Goal: Task Accomplishment & Management: Use online tool/utility

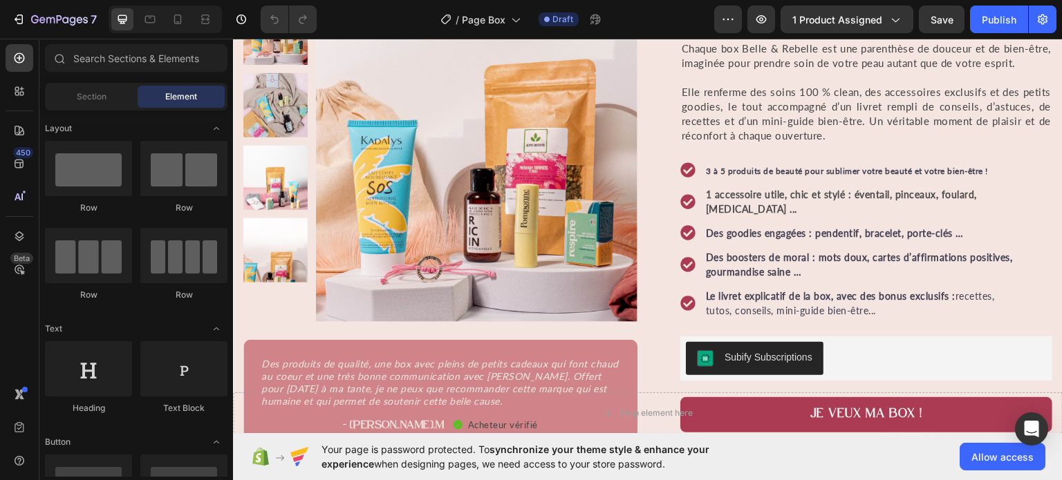
scroll to position [147, 0]
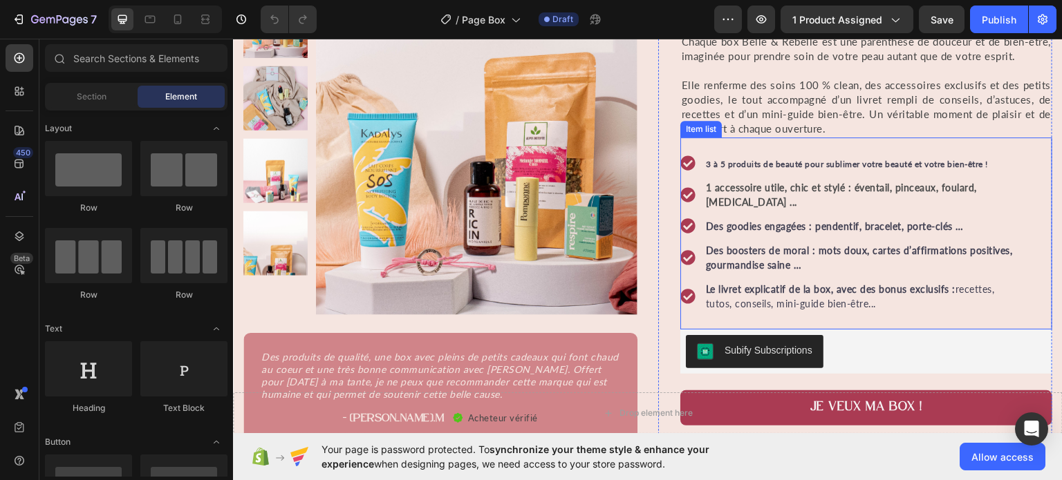
click at [746, 164] on strong "3 à 5 produits de beauté pour sublimer votre beauté et votre bien-être !" at bounding box center [847, 163] width 282 height 10
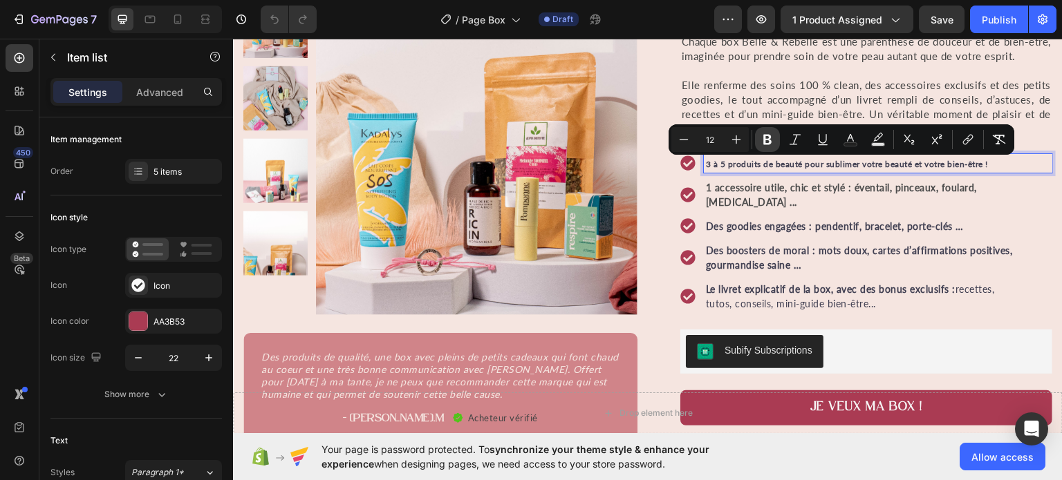
click at [762, 142] on icon "Editor contextual toolbar" at bounding box center [767, 140] width 14 height 14
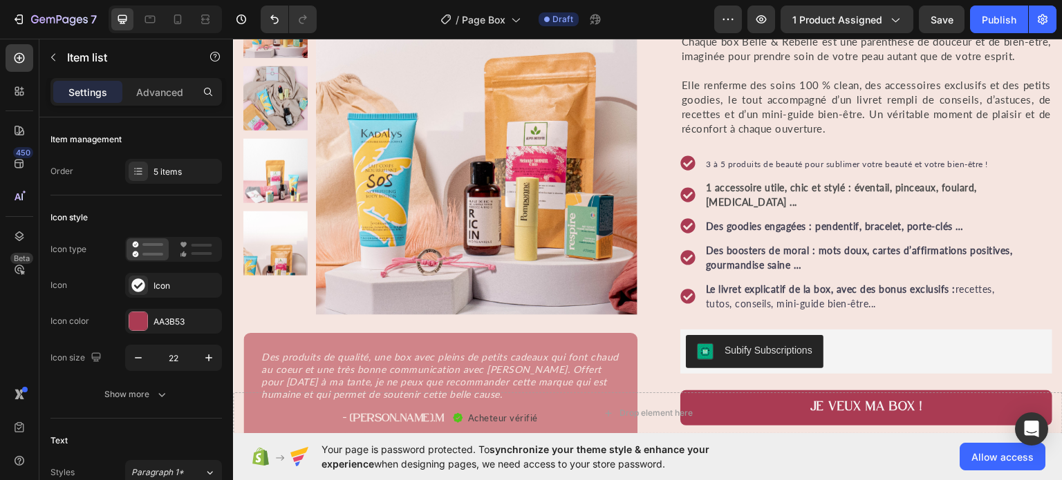
click at [719, 165] on span "3 à 5 produits de beauté pour sublimer votre beauté et votre bien-être !" at bounding box center [847, 163] width 282 height 10
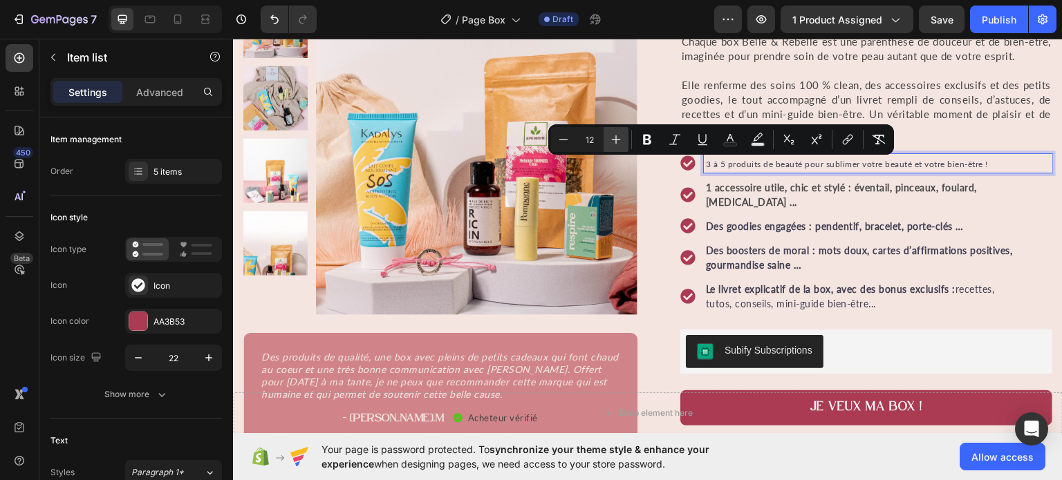
click at [617, 142] on icon "Editor contextual toolbar" at bounding box center [616, 140] width 14 height 14
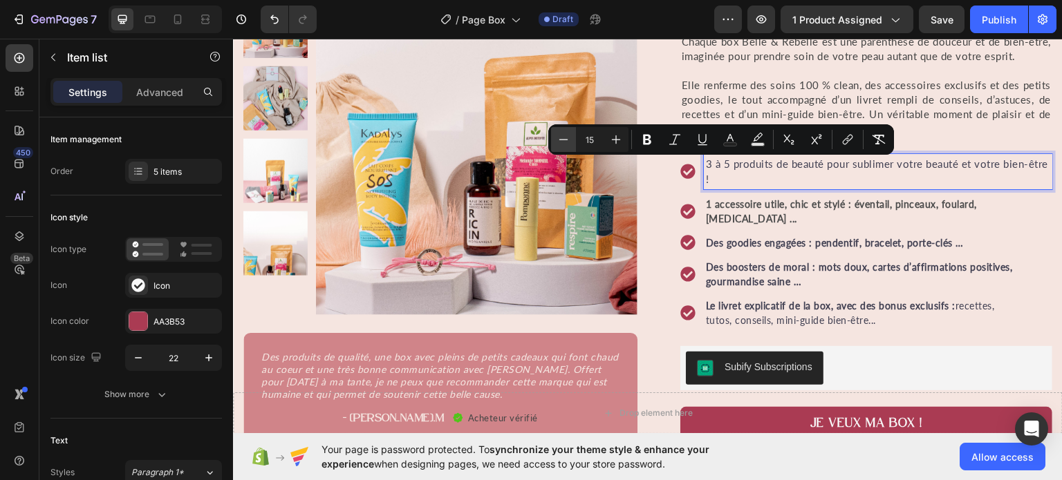
click at [562, 140] on icon "Editor contextual toolbar" at bounding box center [564, 140] width 14 height 14
type input "14"
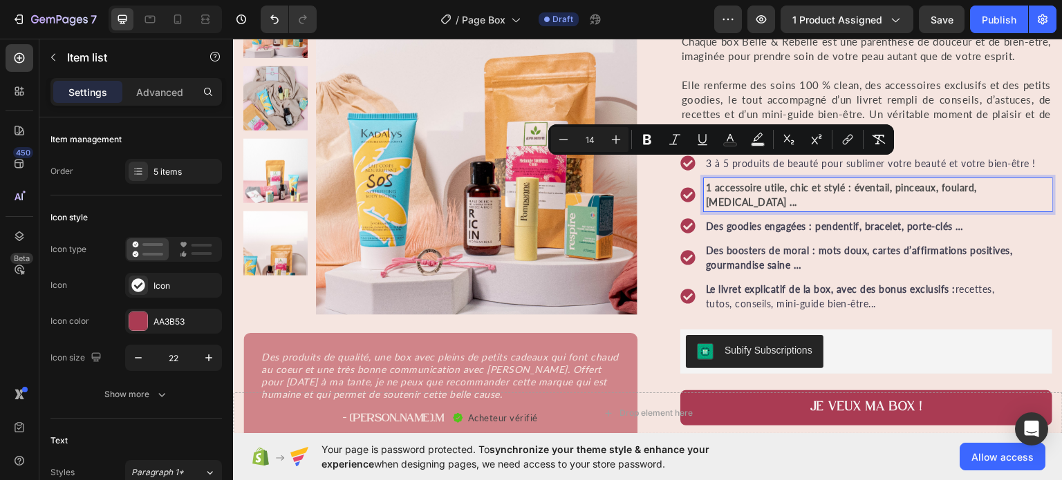
click at [718, 187] on strong "1 accessoire utile, chic et stylé : éventail, pinceaux, foulard, [MEDICAL_DATA]…" at bounding box center [841, 194] width 271 height 26
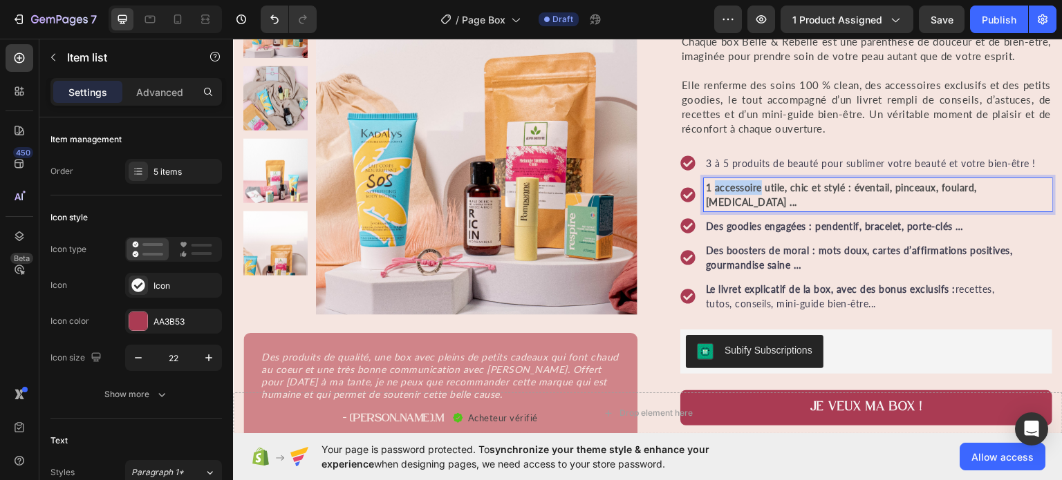
click at [718, 187] on strong "1 accessoire utile, chic et stylé : éventail, pinceaux, foulard, [MEDICAL_DATA]…" at bounding box center [841, 194] width 271 height 26
click at [706, 188] on strong "1 accessoire utile, chic et stylé : éventail, pinceaux, foulard, [MEDICAL_DATA]…" at bounding box center [841, 194] width 271 height 26
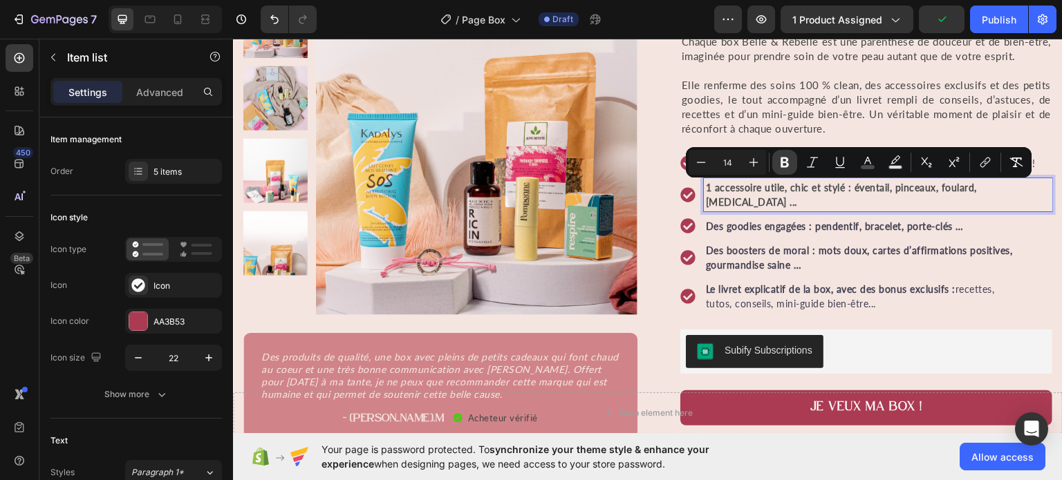
click at [789, 169] on icon "Editor contextual toolbar" at bounding box center [785, 163] width 14 height 14
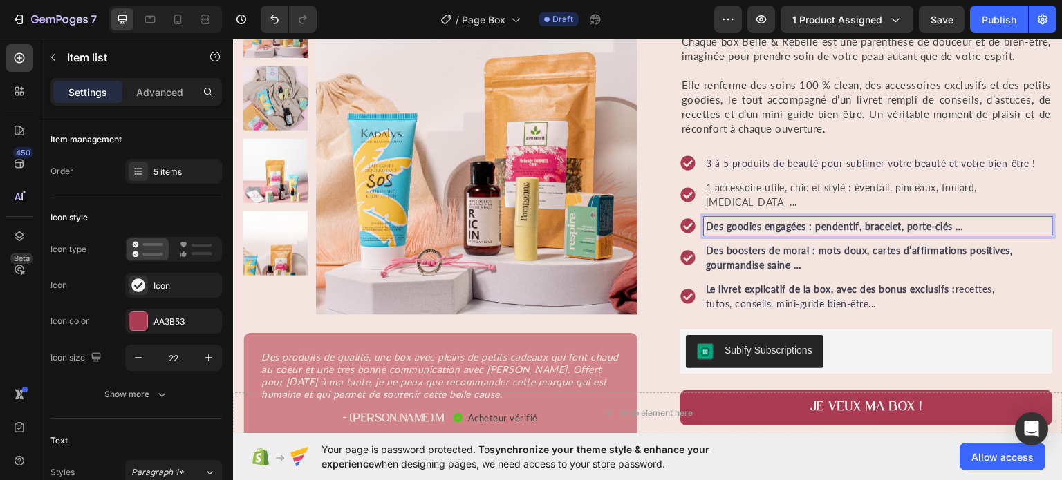
click at [757, 220] on strong "Des goodies engagées : pendentif, bracelet, porte-clés …" at bounding box center [835, 226] width 258 height 12
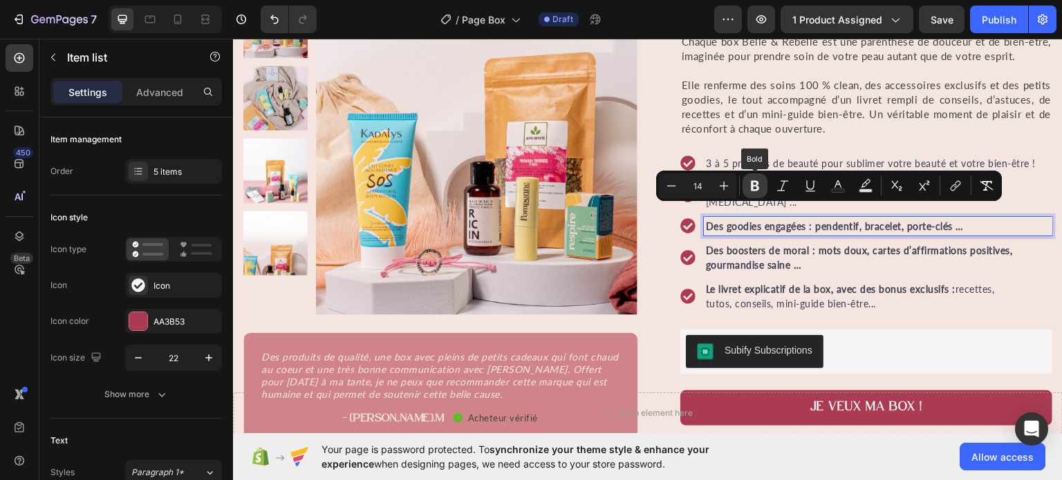
click at [760, 185] on icon "Editor contextual toolbar" at bounding box center [755, 186] width 14 height 14
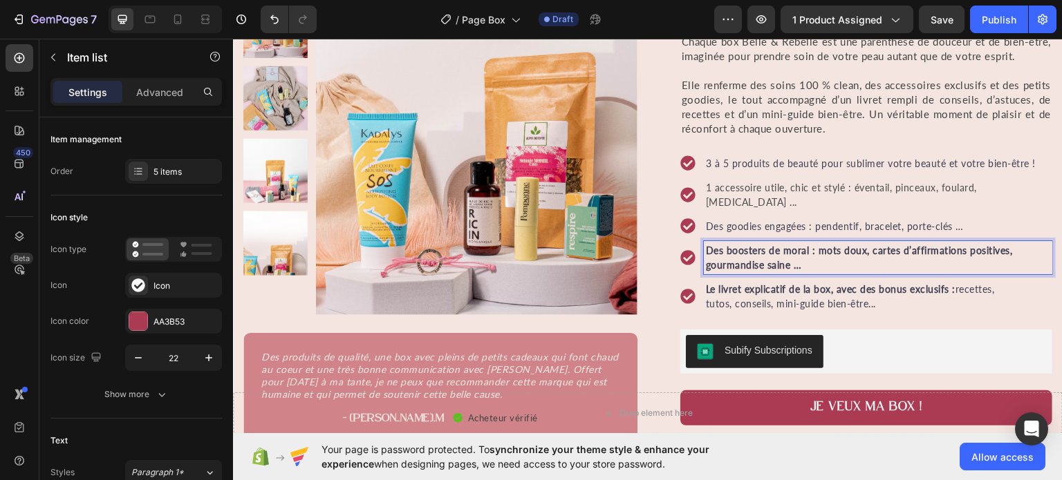
click at [753, 244] on strong "Des boosters de moral : mots doux, cartes d’affirmations positives, gourmandise…" at bounding box center [859, 257] width 307 height 26
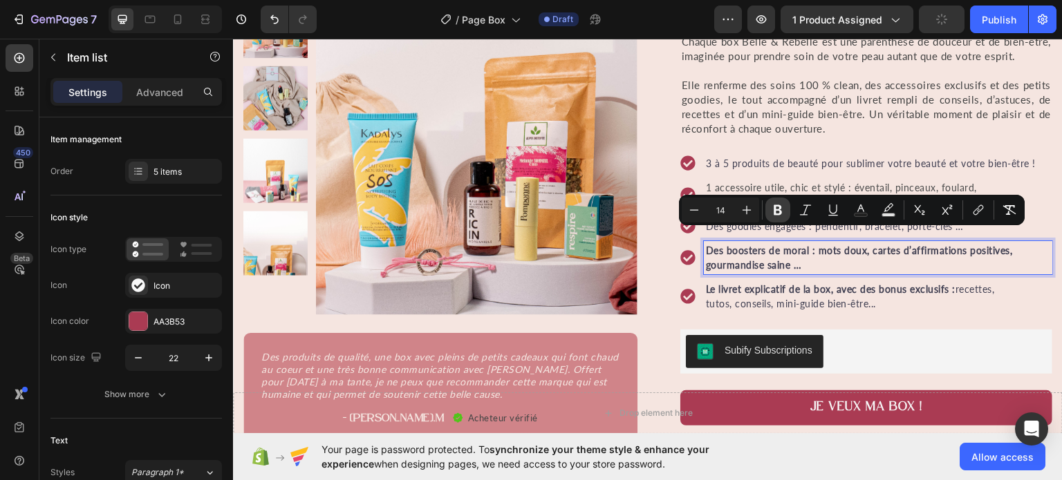
click at [783, 205] on icon "Editor contextual toolbar" at bounding box center [778, 210] width 14 height 14
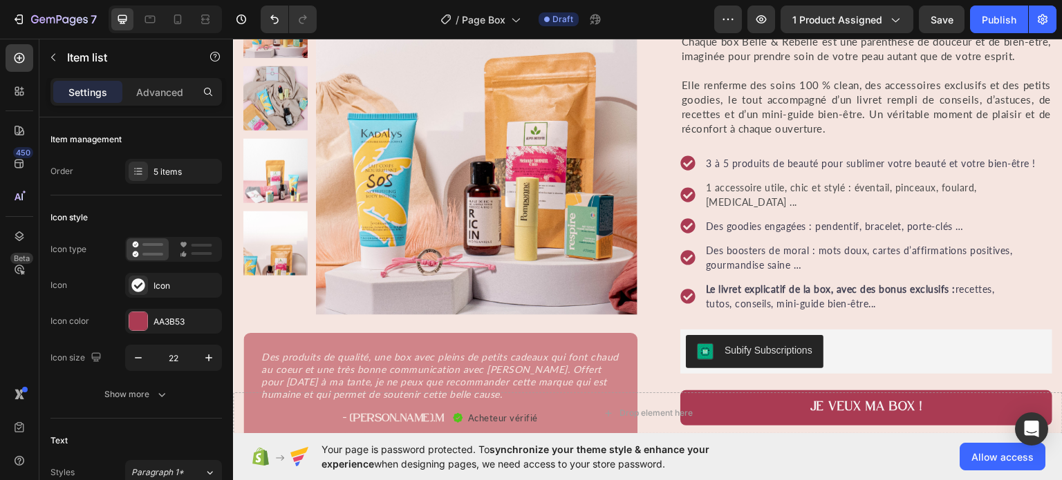
click at [859, 290] on p "Le livret explicatif de la box, avec des bonus exclusifs : recettes, tutos, con…" at bounding box center [878, 295] width 344 height 29
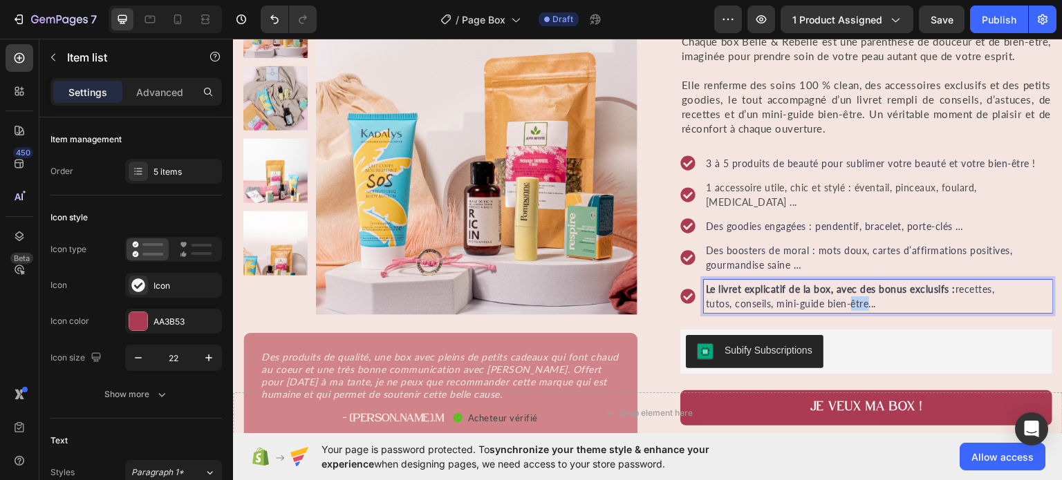
click at [859, 290] on p "Le livret explicatif de la box, avec des bonus exclusifs : recettes, tutos, con…" at bounding box center [878, 295] width 344 height 29
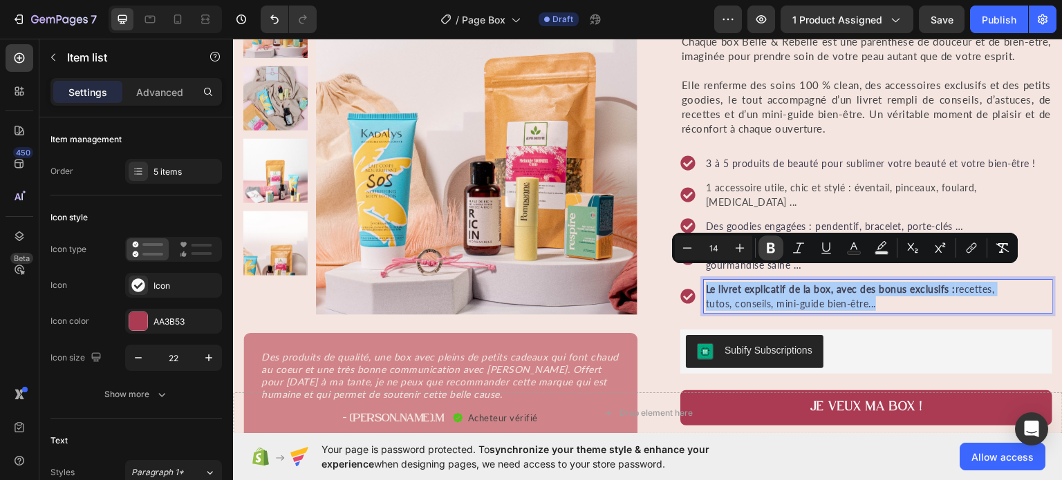
click at [774, 250] on icon "Editor contextual toolbar" at bounding box center [771, 248] width 8 height 10
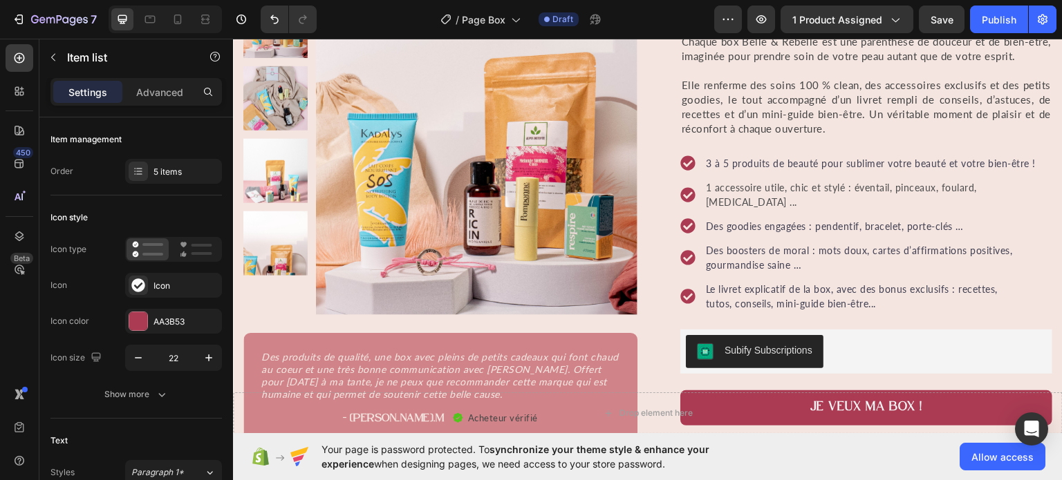
click at [879, 290] on p "Le livret explicatif de la box, avec des bonus exclusifs : recettes, tutos, con…" at bounding box center [878, 295] width 344 height 29
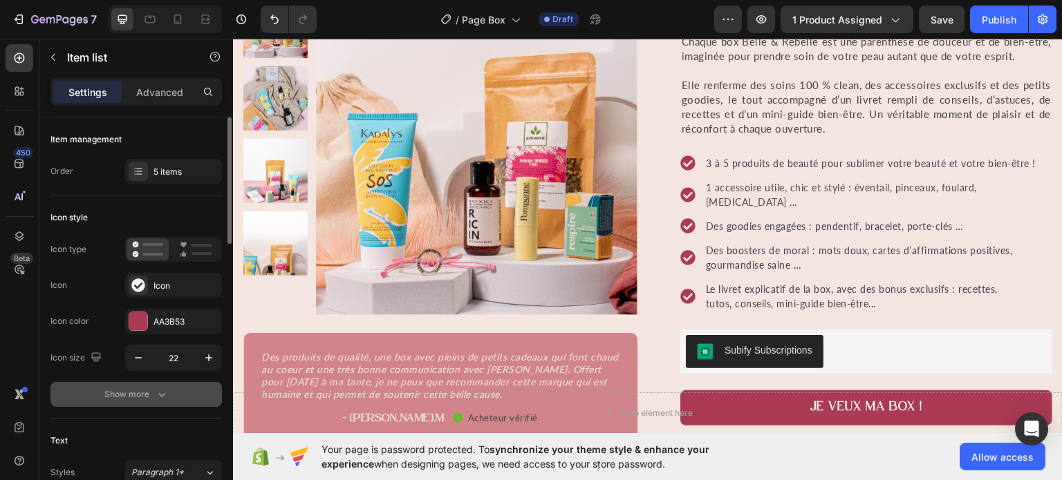
click at [159, 398] on icon "button" at bounding box center [162, 395] width 14 height 14
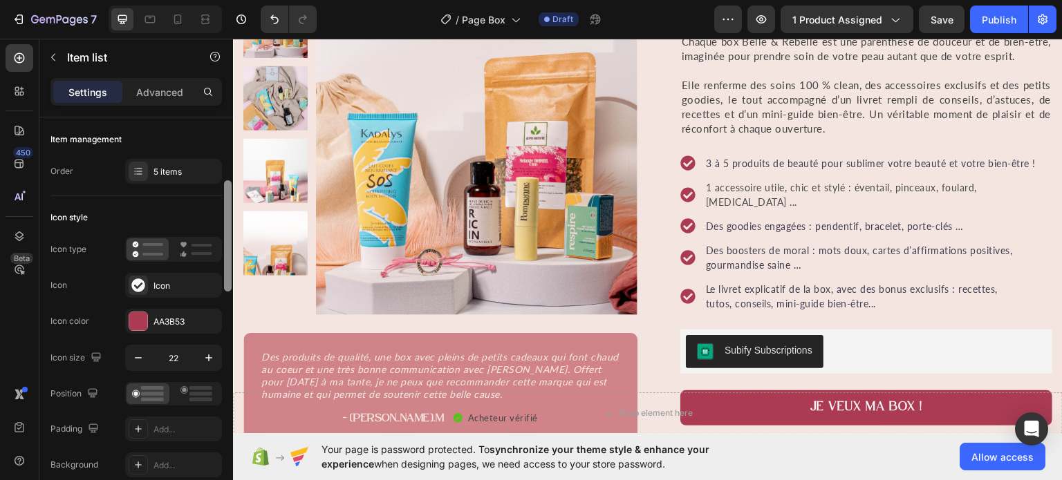
scroll to position [50, 0]
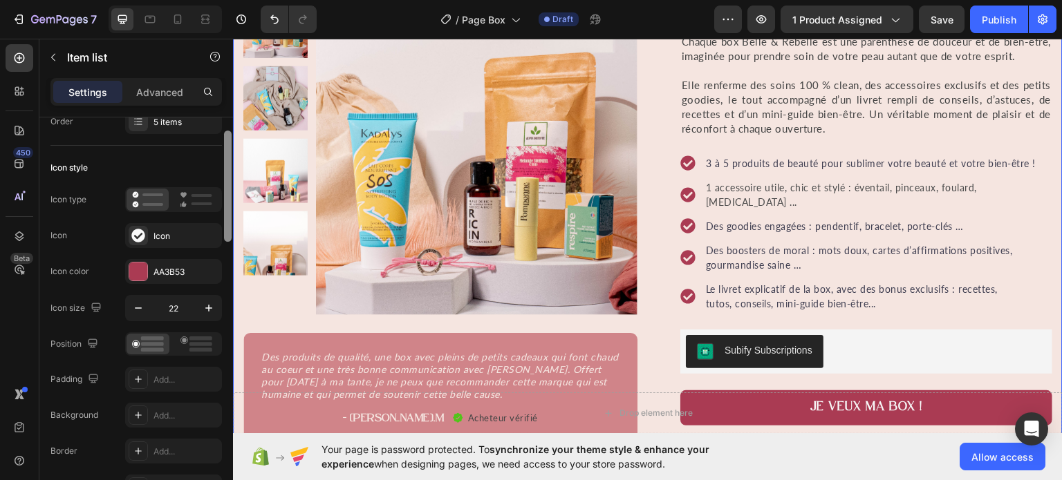
drag, startPoint x: 460, startPoint y: 264, endPoint x: 236, endPoint y: 302, distance: 227.2
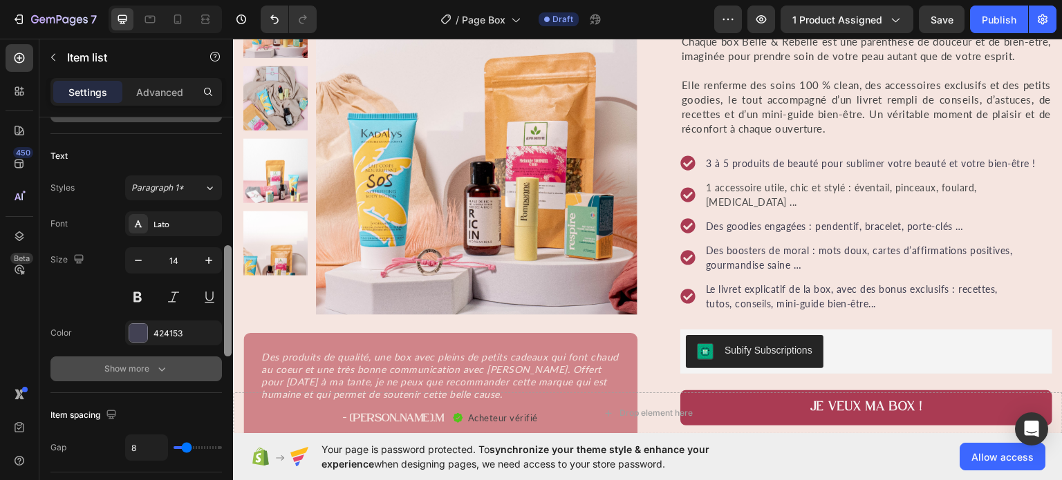
scroll to position [456, 0]
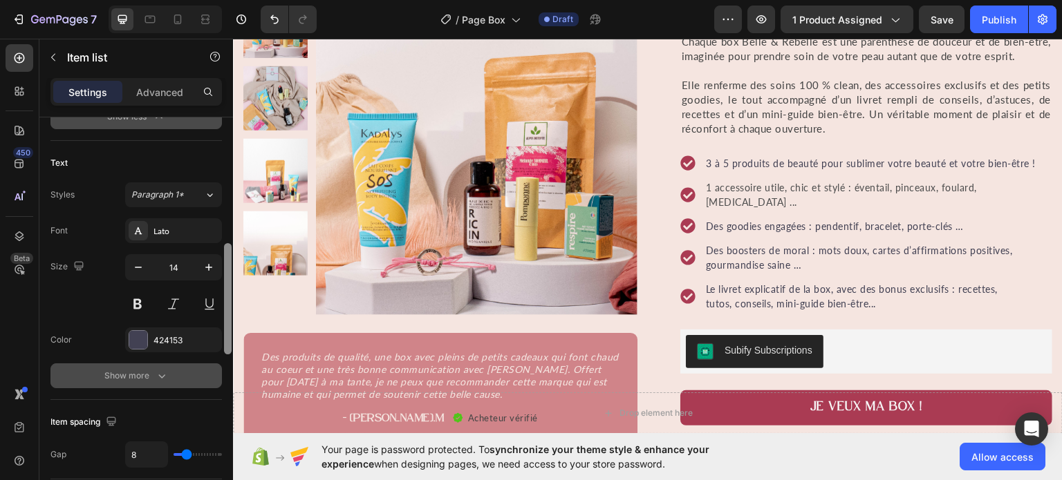
click at [178, 371] on button "Show more" at bounding box center [135, 376] width 171 height 25
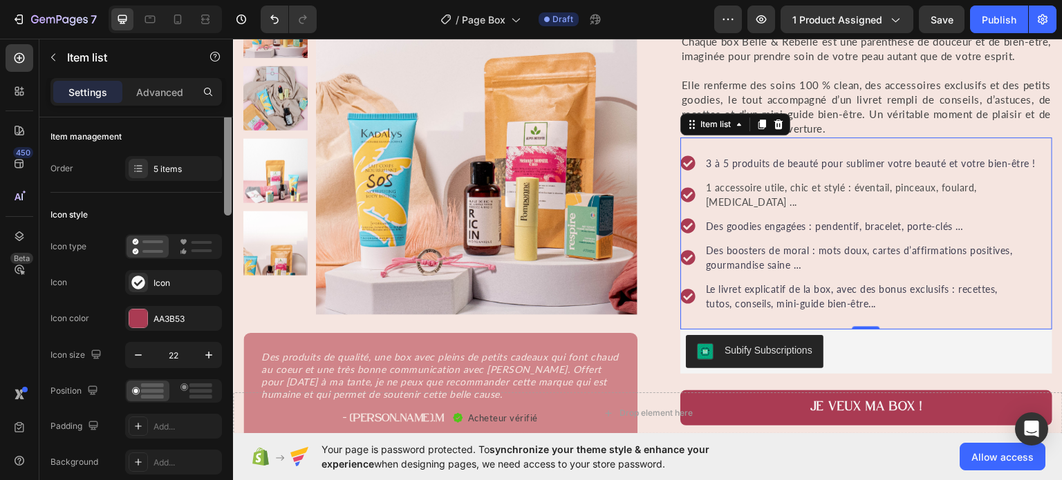
scroll to position [0, 0]
drag, startPoint x: 226, startPoint y: 253, endPoint x: 226, endPoint y: 85, distance: 168.0
click at [226, 85] on div "Settings Advanced Item management Order 5 items Icon style Icon type Icon Icon …" at bounding box center [136, 299] width 194 height 442
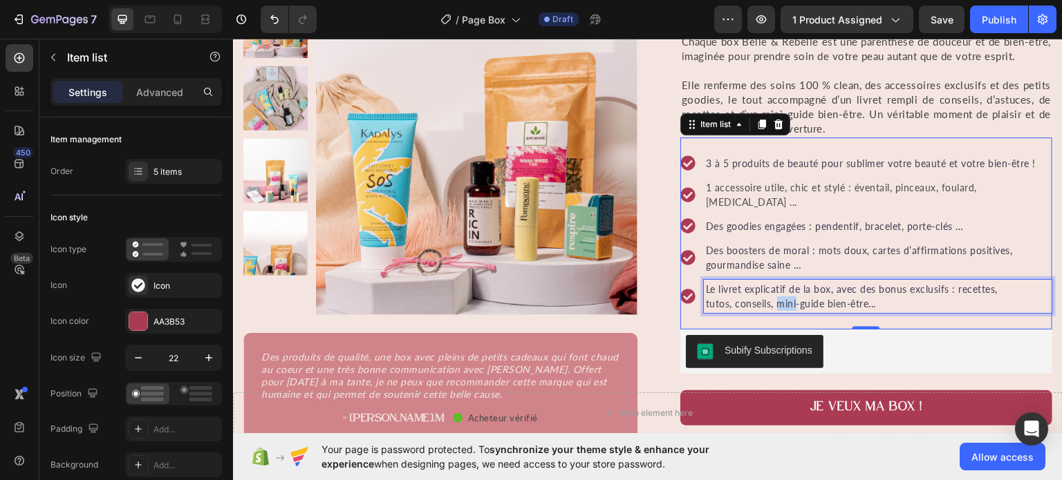
click at [776, 292] on p "Le livret explicatif de la box, avec des bonus exclusifs : recettes, tutos, con…" at bounding box center [878, 295] width 344 height 29
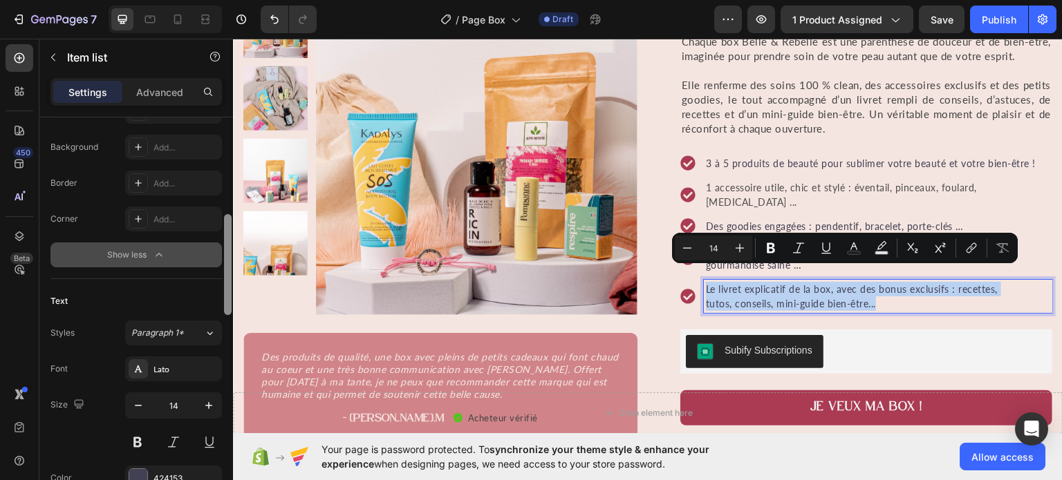
scroll to position [335, 0]
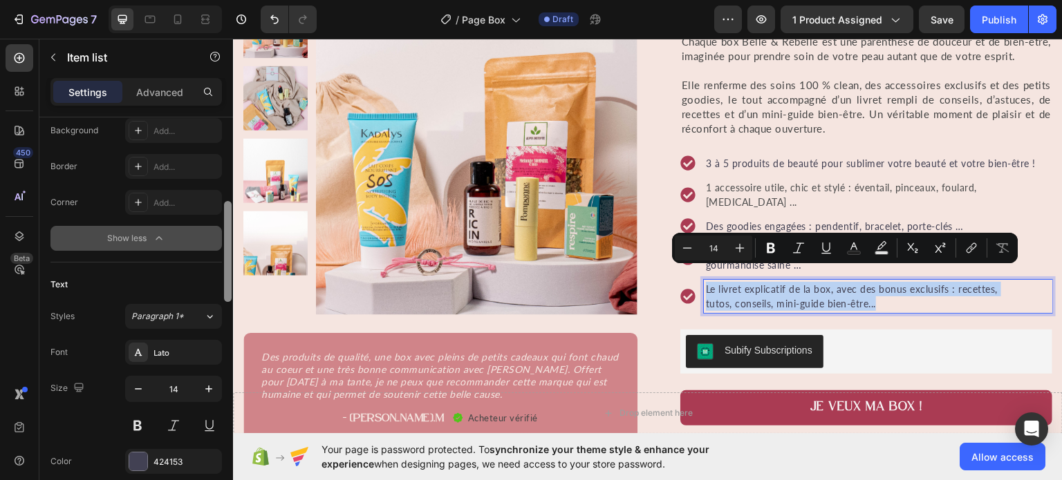
drag, startPoint x: 226, startPoint y: 197, endPoint x: 216, endPoint y: 281, distance: 85.0
click at [216, 281] on div "Item management Order 5 items Icon style Icon type Icon Icon Icon color AA3B53 …" at bounding box center [136, 319] width 194 height 402
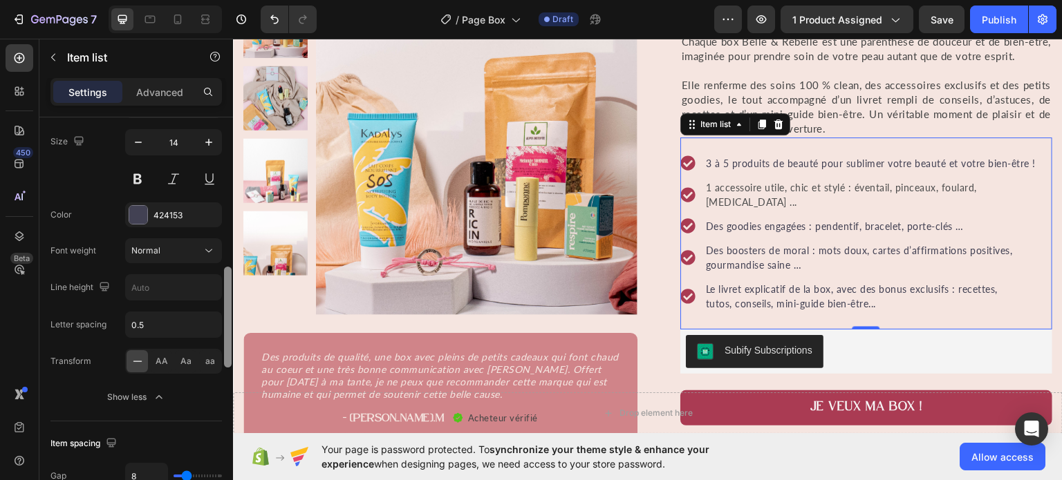
scroll to position [587, 0]
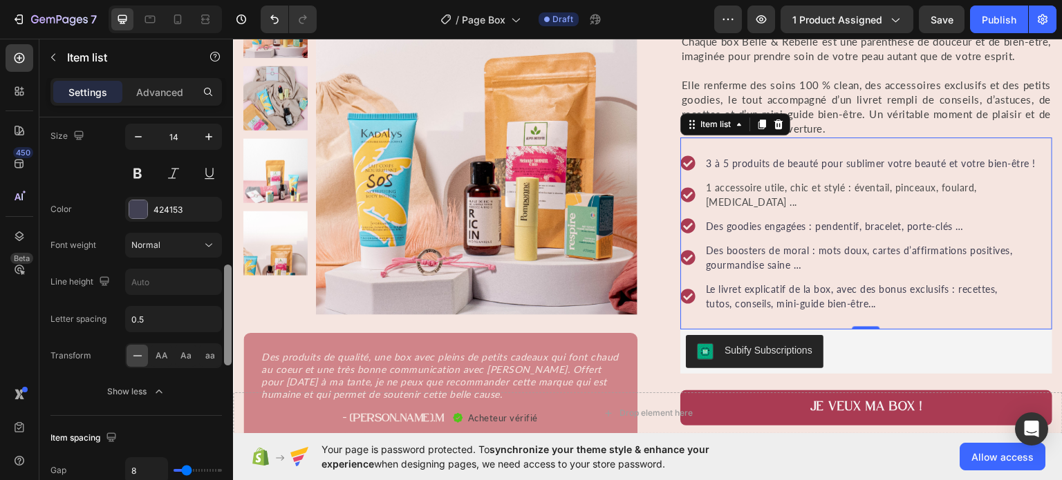
drag, startPoint x: 225, startPoint y: 273, endPoint x: 223, endPoint y: 337, distance: 63.7
click at [223, 337] on div at bounding box center [228, 319] width 10 height 402
click at [213, 239] on icon at bounding box center [209, 246] width 14 height 14
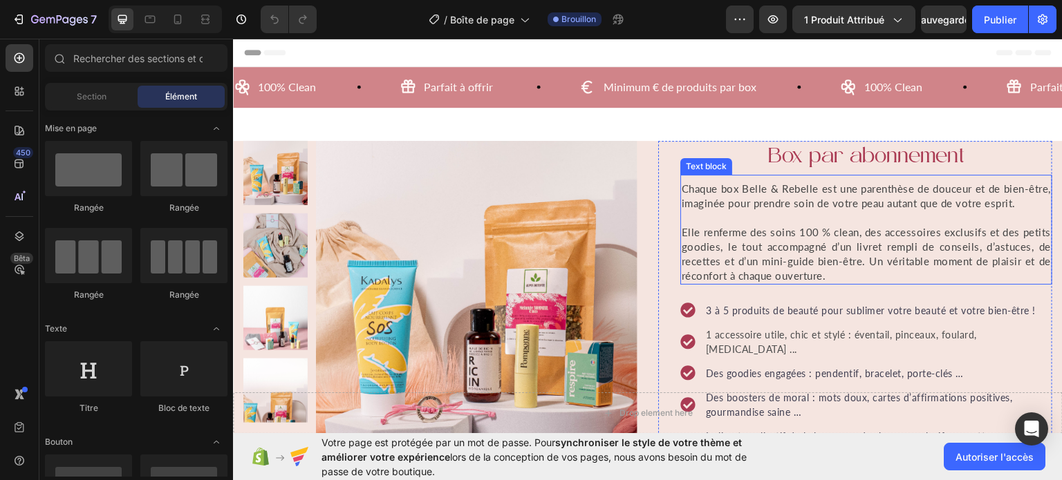
click at [829, 207] on span "Chaque box Belle & Rebelle est une parenthèse de douceur et de bien-être, imagi…" at bounding box center [866, 195] width 369 height 27
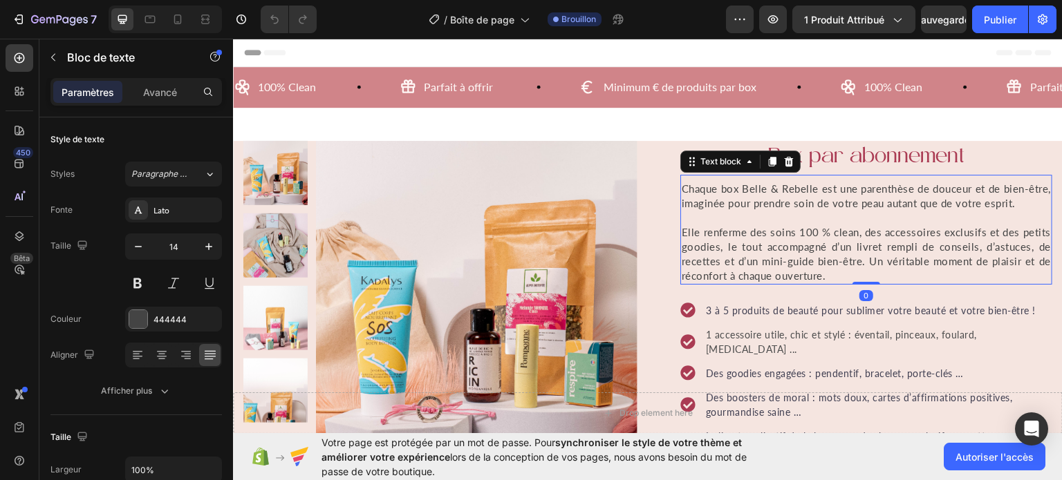
click at [797, 276] on span "Elle renferme des soins 100 % clean, des accessoires exclusifs et des petits go…" at bounding box center [866, 253] width 369 height 56
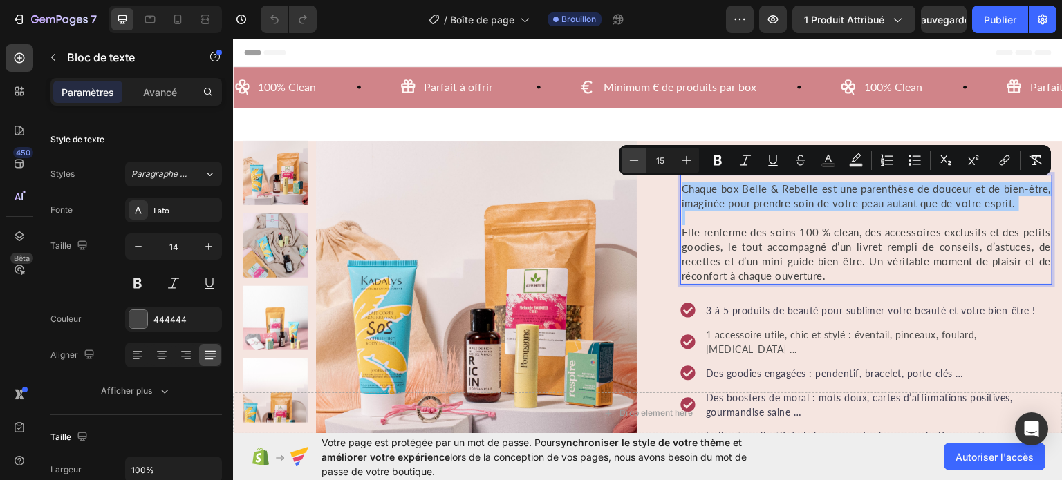
click at [631, 167] on icon "Barre d'outils contextuelle de l'éditeur" at bounding box center [634, 160] width 14 height 14
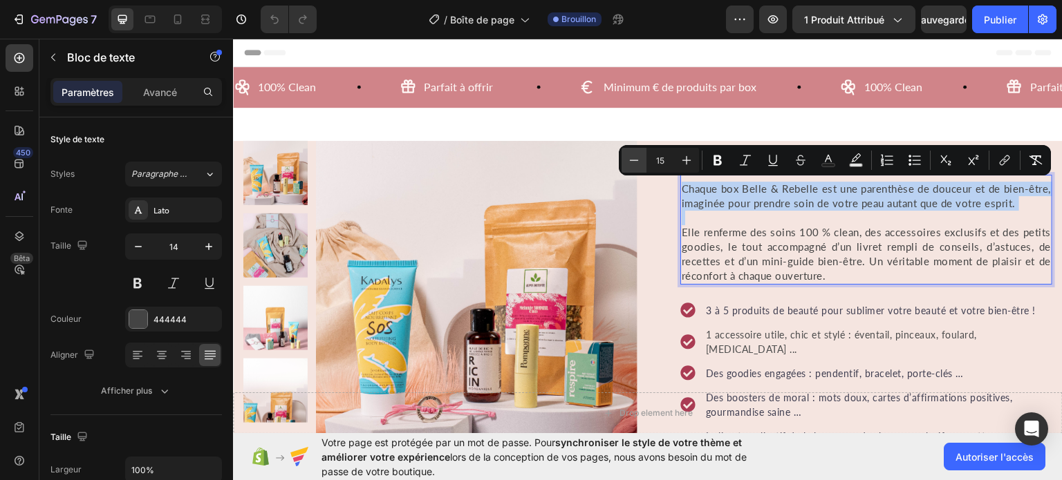
type input "14"
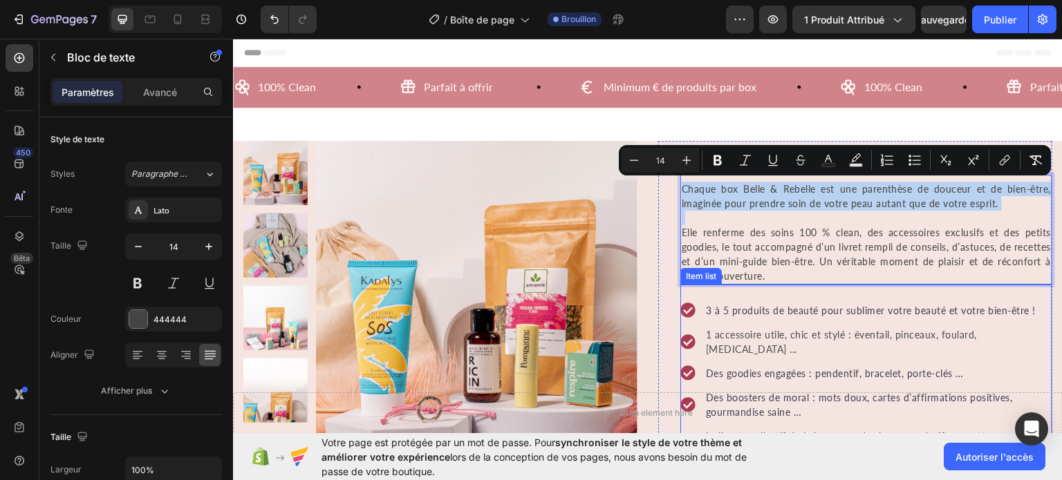
click at [781, 292] on div "3 à 5 produits de beauté pour sublimer votre beauté et votre bien-être ! 1 acce…" at bounding box center [866, 380] width 372 height 192
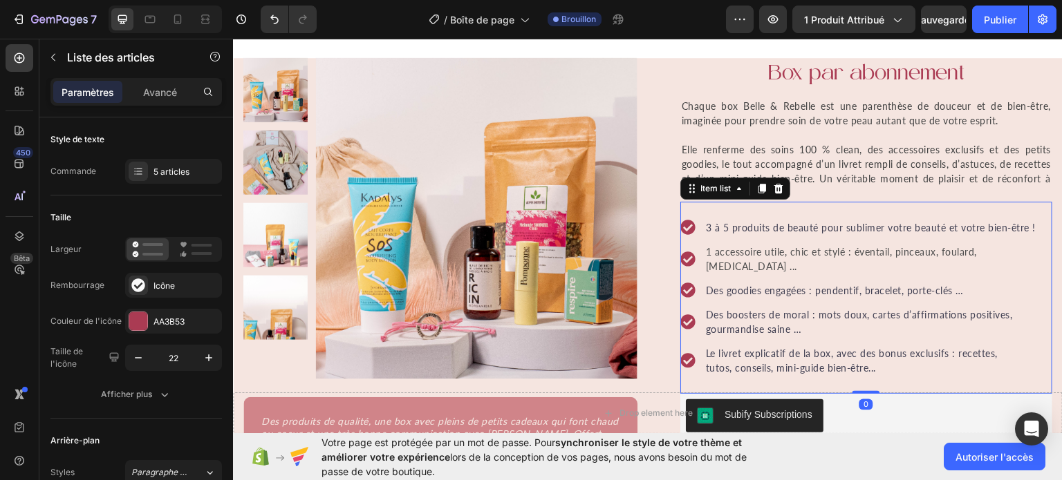
scroll to position [111, 0]
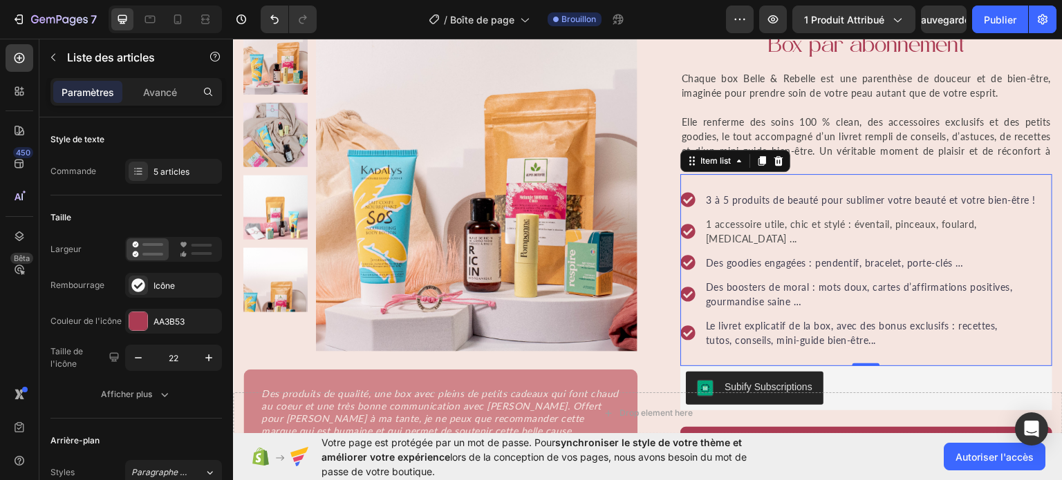
click at [777, 318] on p "Le livret explicatif de la box, avec des bonus exclusifs : recettes, tutos, con…" at bounding box center [878, 332] width 344 height 29
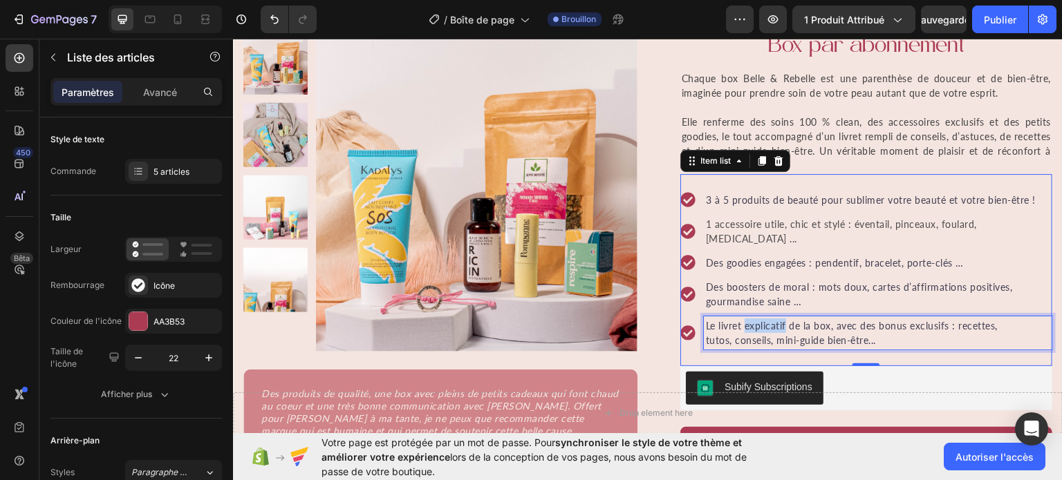
click at [777, 318] on p "Le livret explicatif de la box, avec des bonus exclusifs : recettes, tutos, con…" at bounding box center [878, 332] width 344 height 29
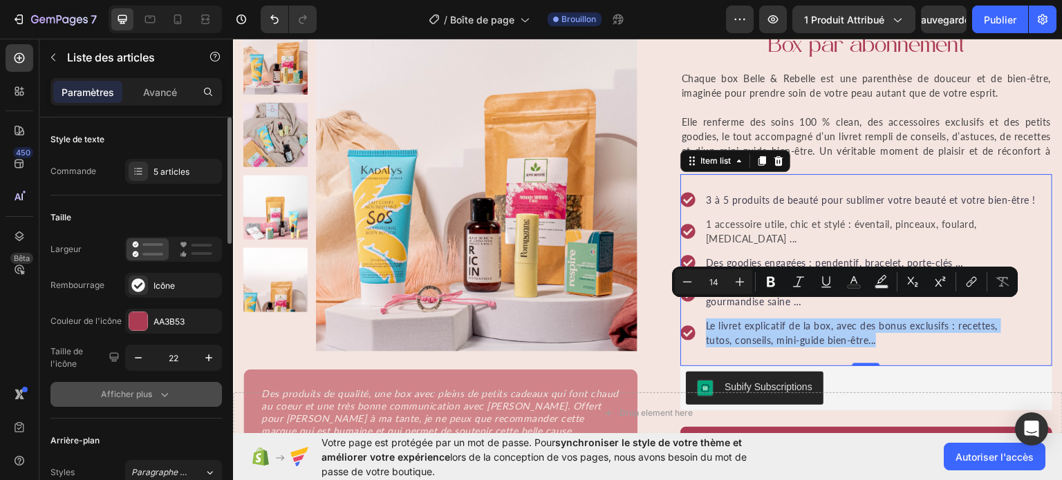
click at [127, 395] on font "Afficher plus" at bounding box center [126, 394] width 51 height 10
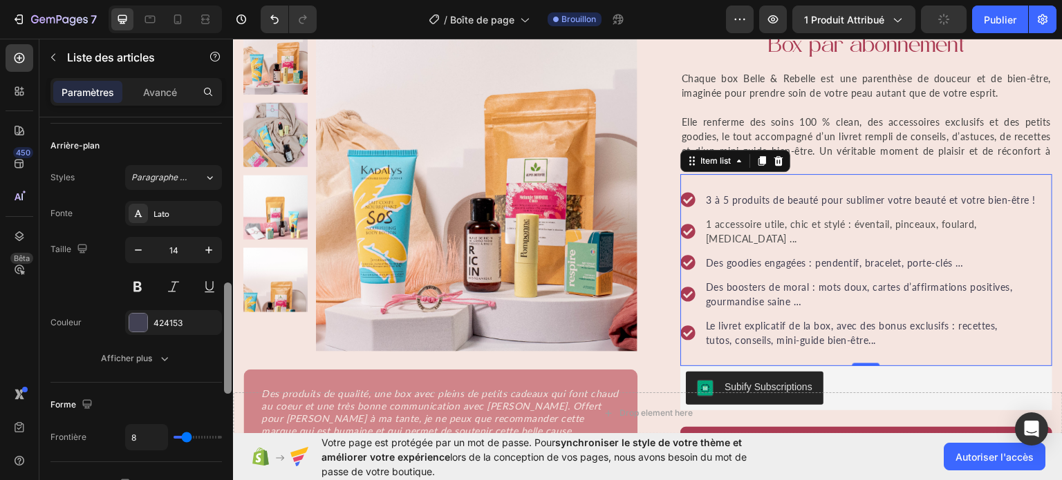
scroll to position [509, 0]
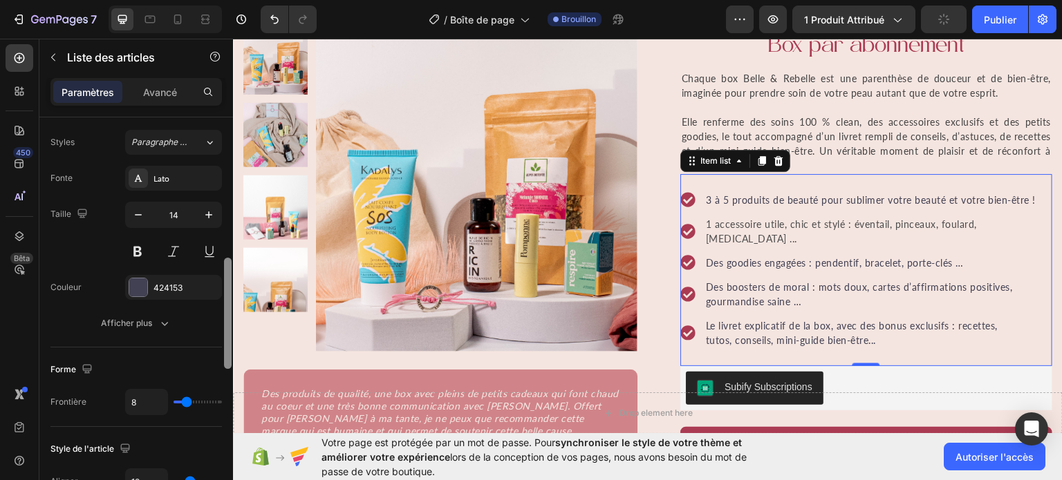
drag, startPoint x: 227, startPoint y: 236, endPoint x: 230, endPoint y: 398, distance: 161.1
click at [230, 398] on div at bounding box center [228, 319] width 10 height 402
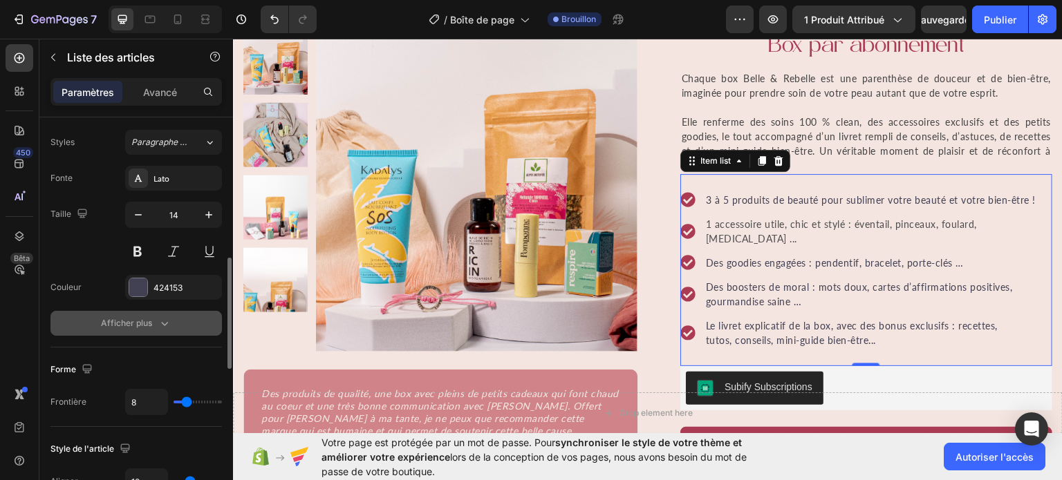
click at [152, 325] on div "Afficher plus" at bounding box center [136, 324] width 71 height 14
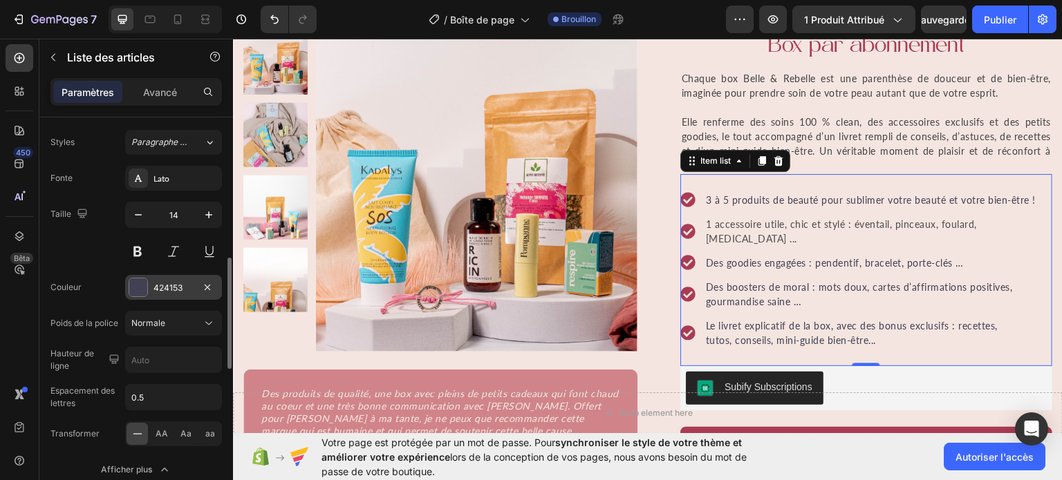
click at [185, 289] on div "424153" at bounding box center [173, 288] width 40 height 12
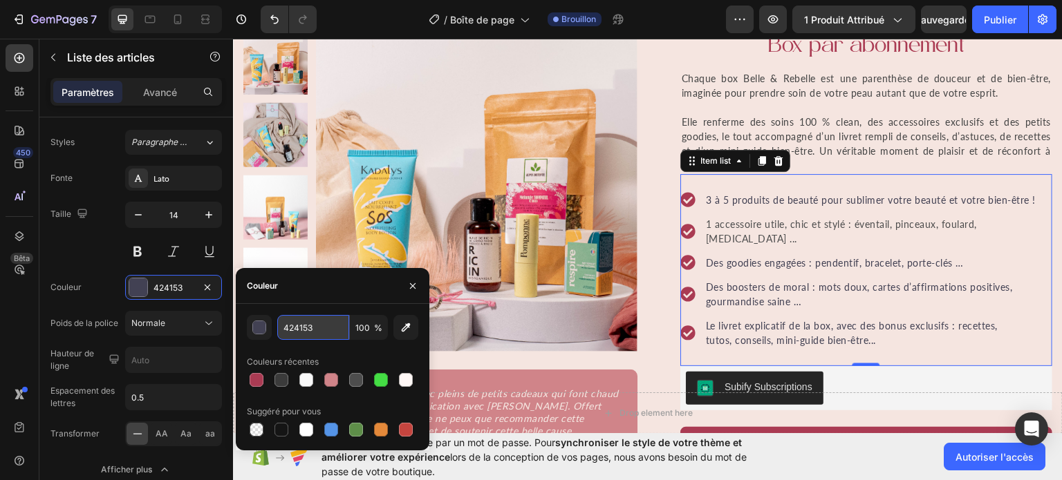
click at [322, 326] on input "424153" at bounding box center [313, 327] width 72 height 25
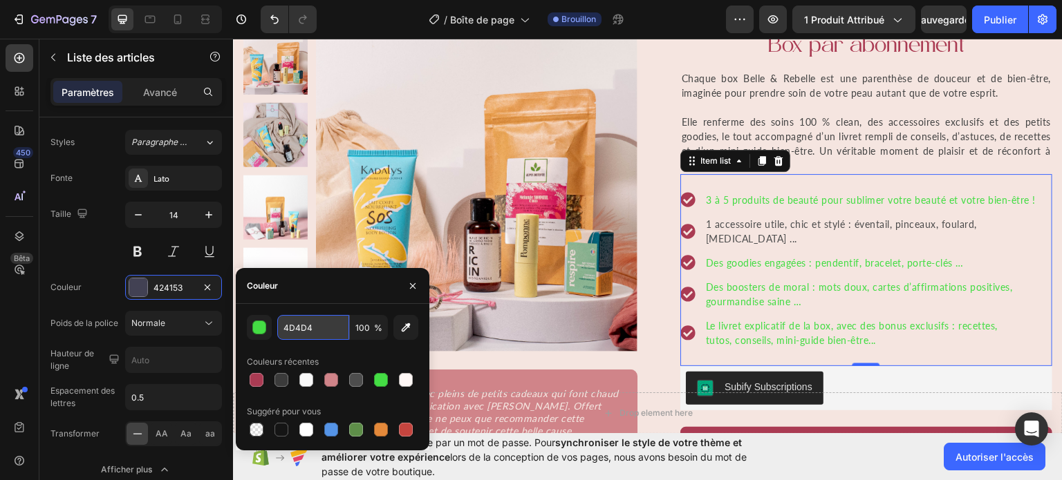
type input "4D4D4D"
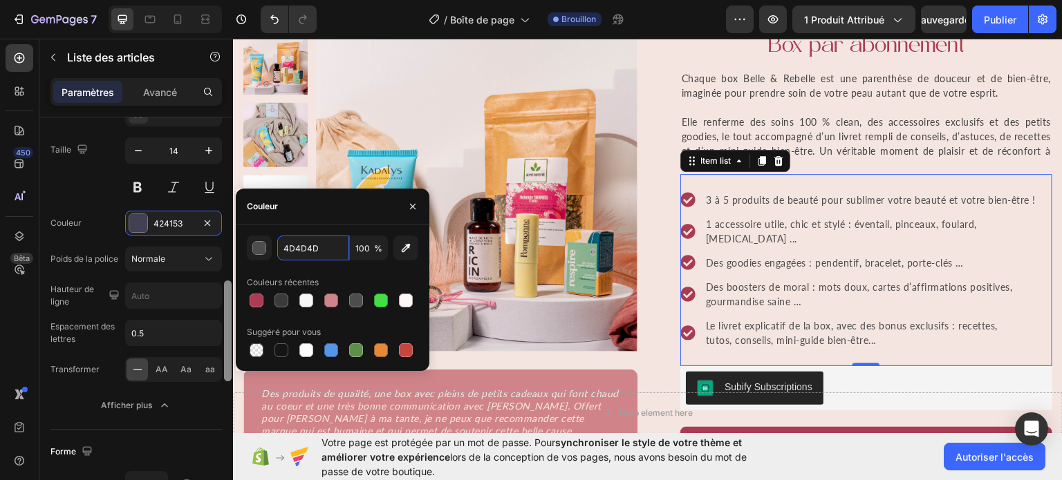
drag, startPoint x: 229, startPoint y: 353, endPoint x: 227, endPoint y: 375, distance: 22.2
click at [227, 375] on div at bounding box center [228, 334] width 10 height 402
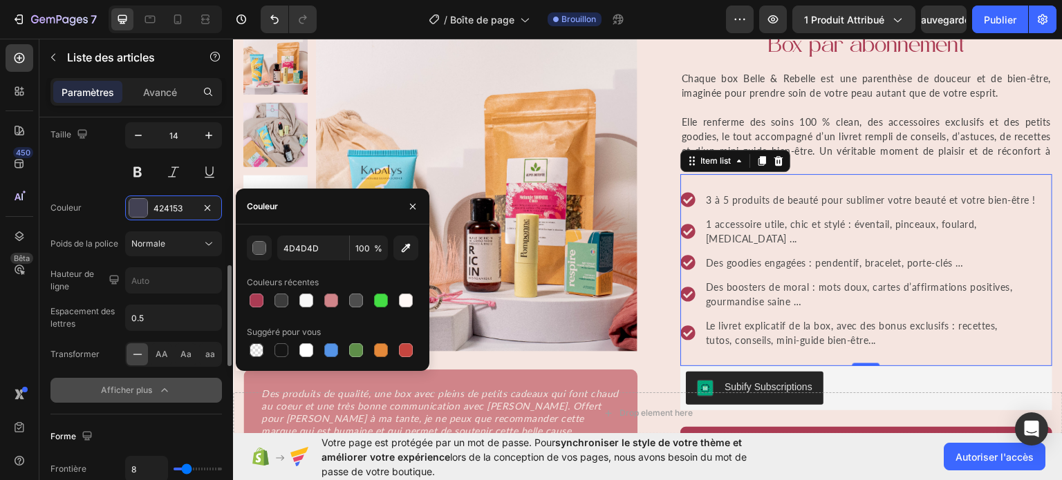
click at [158, 384] on icon "button" at bounding box center [165, 391] width 14 height 14
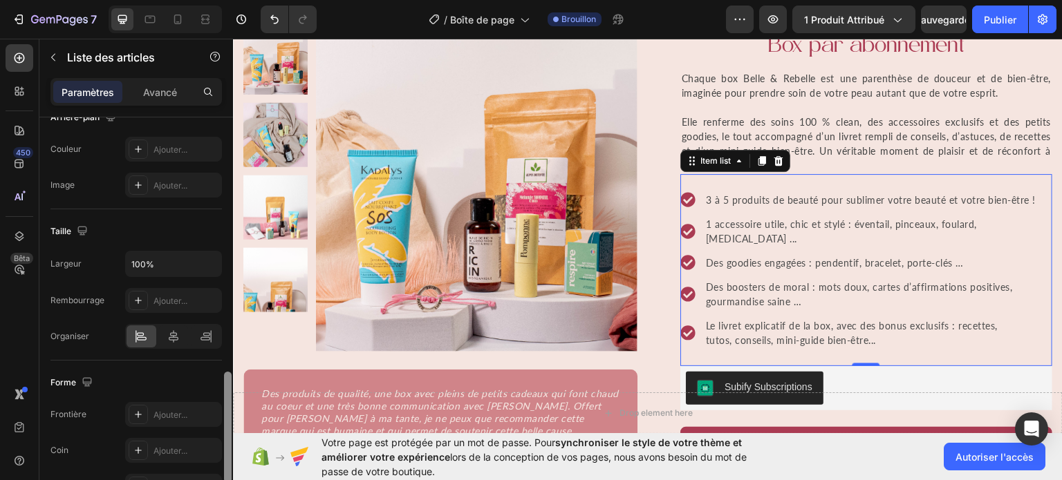
scroll to position [0, 0]
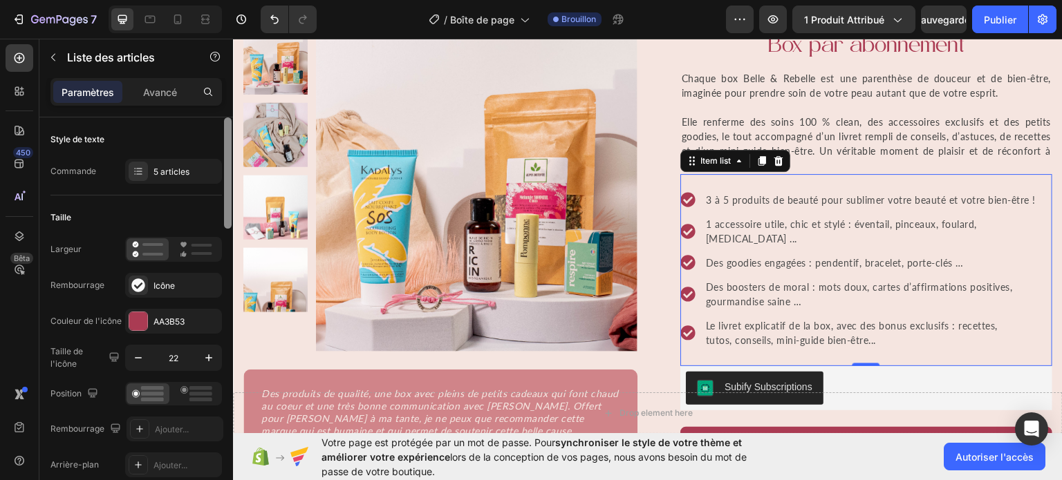
drag, startPoint x: 227, startPoint y: 292, endPoint x: 252, endPoint y: -23, distance: 315.5
click at [252, 0] on html "7 / Boîte de page Brouillon Aperçu 1 produit attribué Sauvegarder Publier 450 B…" at bounding box center [531, 0] width 1062 height 0
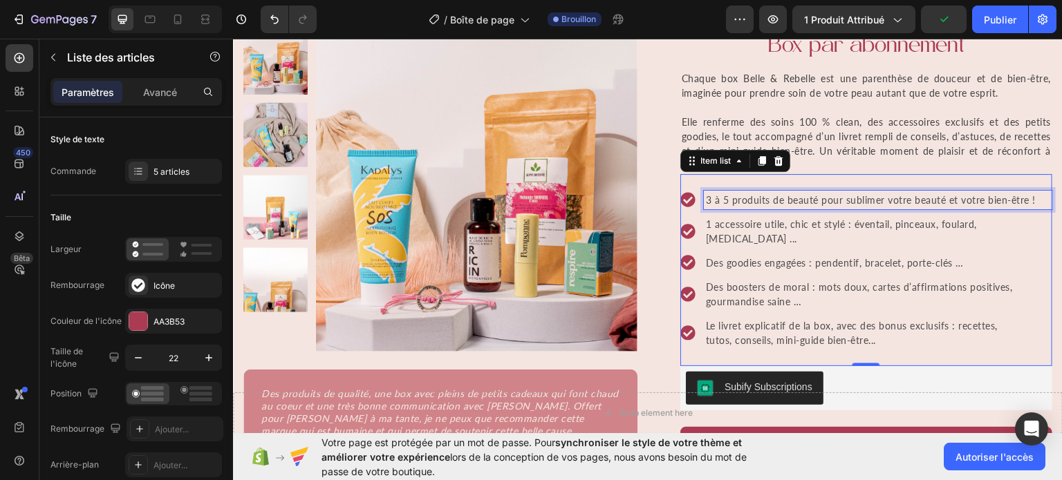
click at [716, 207] on div "3 à 5 produits de beauté pour sublimer votre beauté et votre bien-être !" at bounding box center [878, 199] width 348 height 19
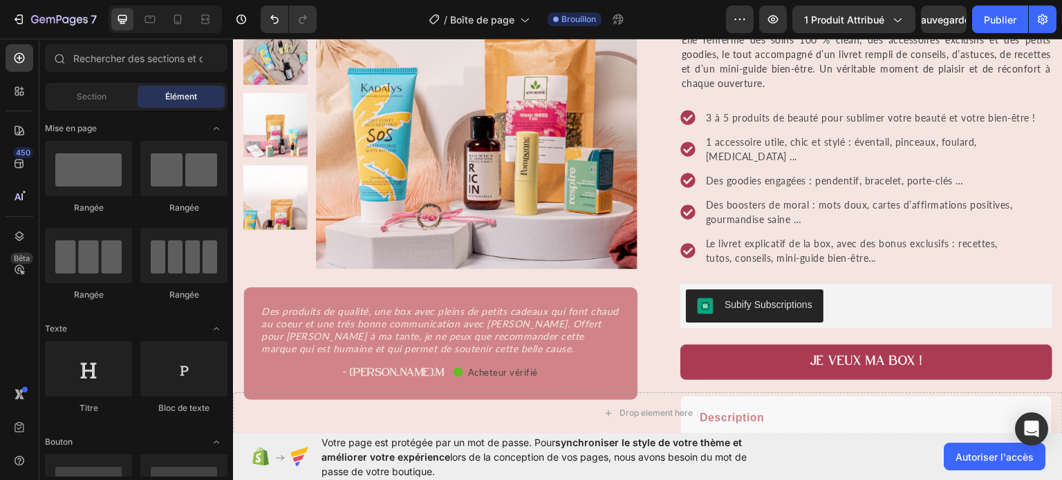
scroll to position [326, 0]
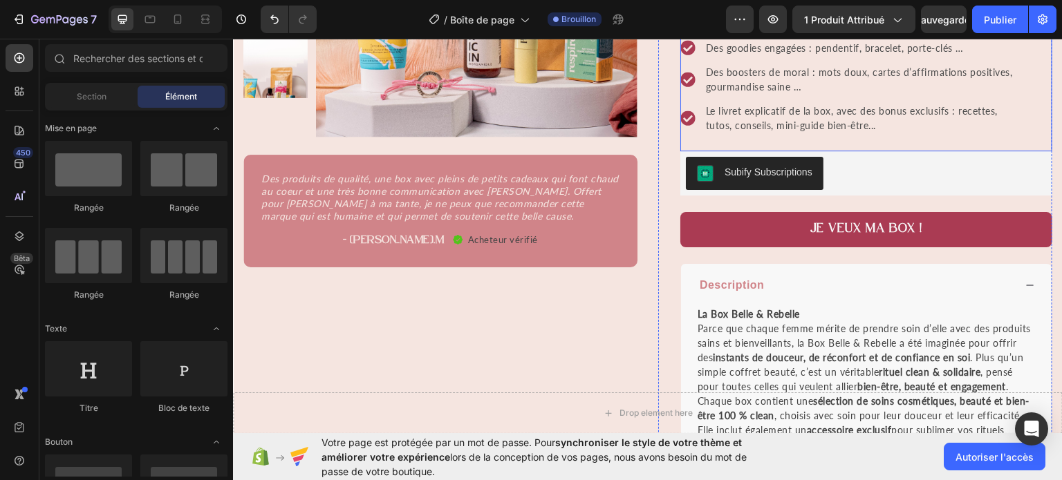
click at [885, 109] on p "Le livret explicatif de la box, avec des bonus exclusifs : recettes, tutos, con…" at bounding box center [878, 117] width 344 height 29
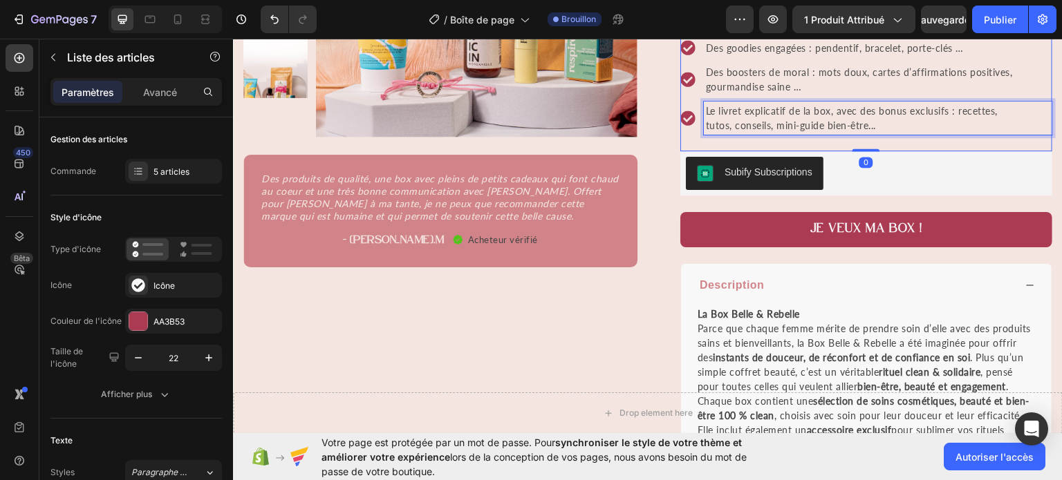
click at [885, 109] on p "Le livret explicatif de la box, avec des bonus exclusifs : recettes, tutos, con…" at bounding box center [878, 117] width 344 height 29
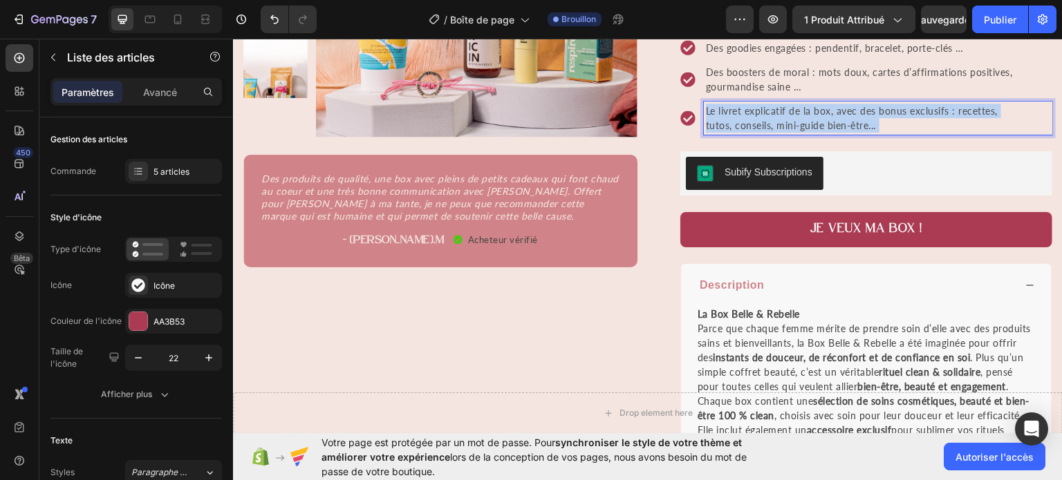
drag, startPoint x: 885, startPoint y: 109, endPoint x: 704, endPoint y: 93, distance: 181.9
click at [706, 103] on p "Le livret explicatif de la box, avec des bonus exclusifs : recettes, tutos, con…" at bounding box center [878, 117] width 344 height 29
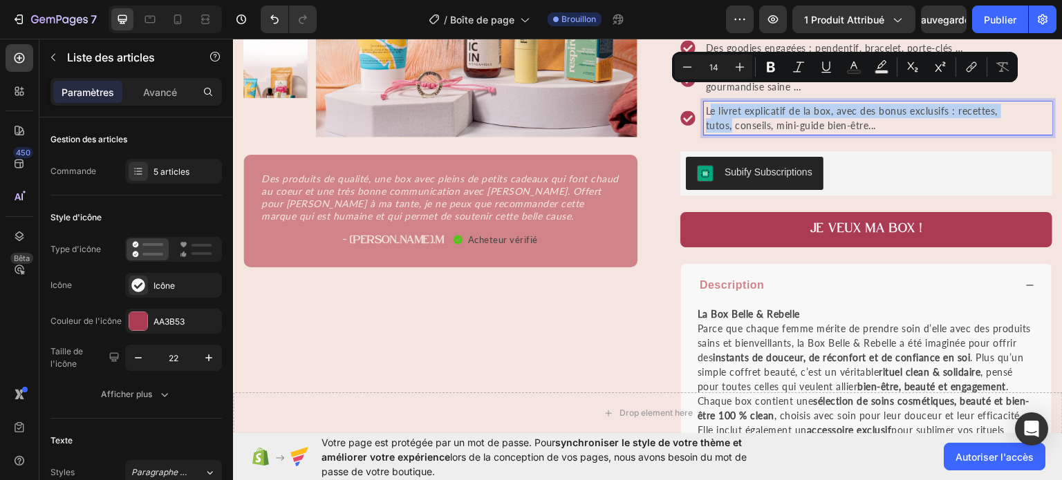
drag, startPoint x: 704, startPoint y: 93, endPoint x: 727, endPoint y: 104, distance: 25.4
click at [727, 104] on p "Le livret explicatif de la box, avec des bonus exclusifs : recettes, tutos, con…" at bounding box center [878, 117] width 344 height 29
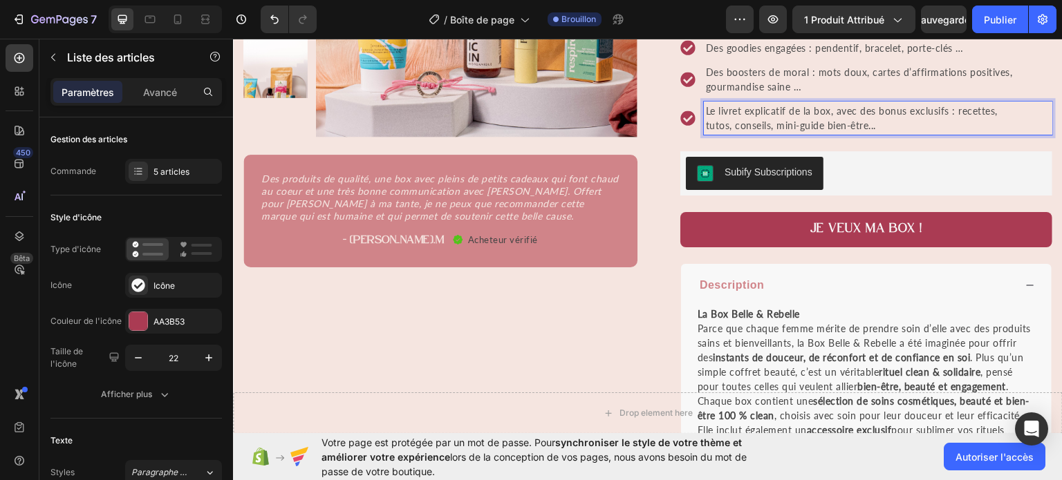
click at [706, 103] on p "Le livret explicatif de la box, avec des bonus exclusifs : recettes, tutos, con…" at bounding box center [878, 117] width 344 height 29
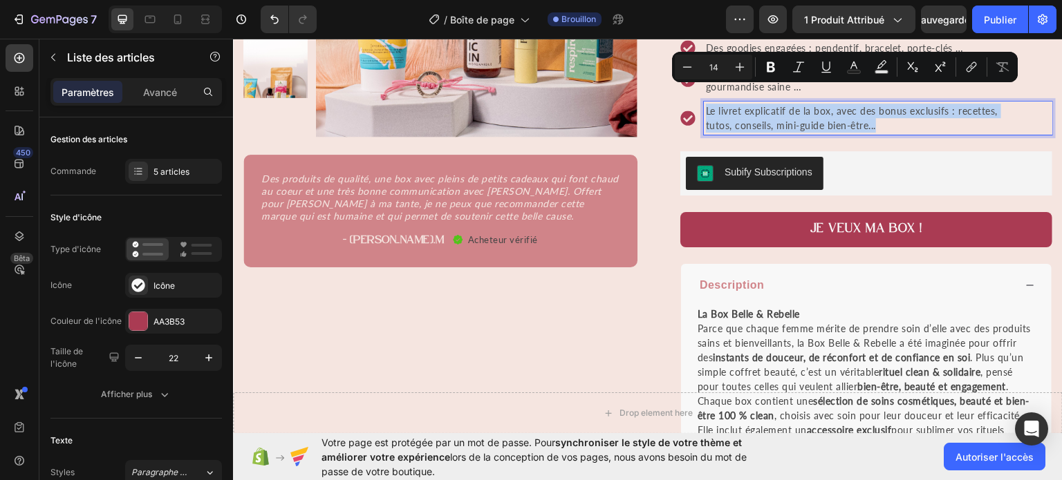
drag, startPoint x: 700, startPoint y: 93, endPoint x: 895, endPoint y: 109, distance: 194.9
click at [895, 109] on p "Le livret explicatif de la box, avec des bonus exclusifs : recettes, tutos, con…" at bounding box center [878, 117] width 344 height 29
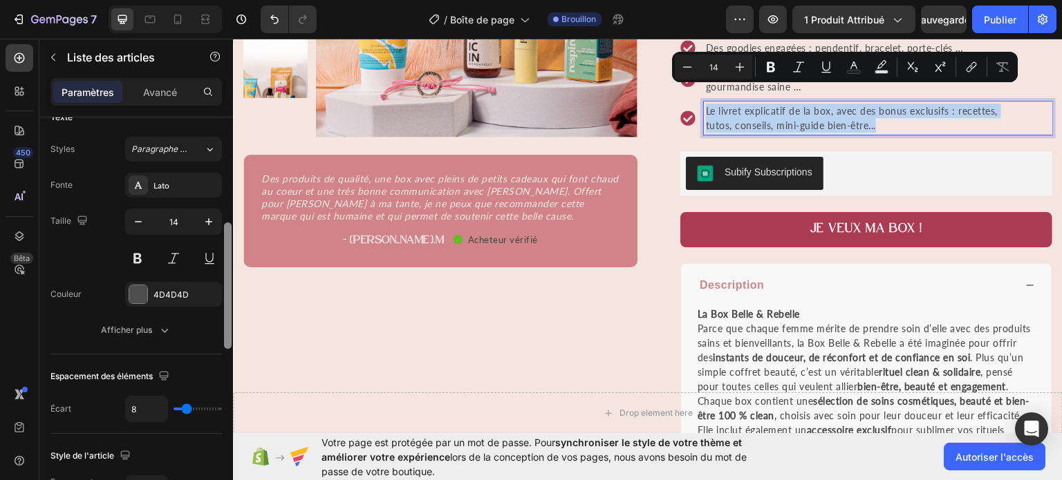
scroll to position [324, 0]
drag, startPoint x: 227, startPoint y: 171, endPoint x: 213, endPoint y: 273, distance: 103.3
click at [213, 273] on div "Gestion des articles Commande 5 articles Style d'icône Type d'icône Icône Icône…" at bounding box center [136, 319] width 194 height 402
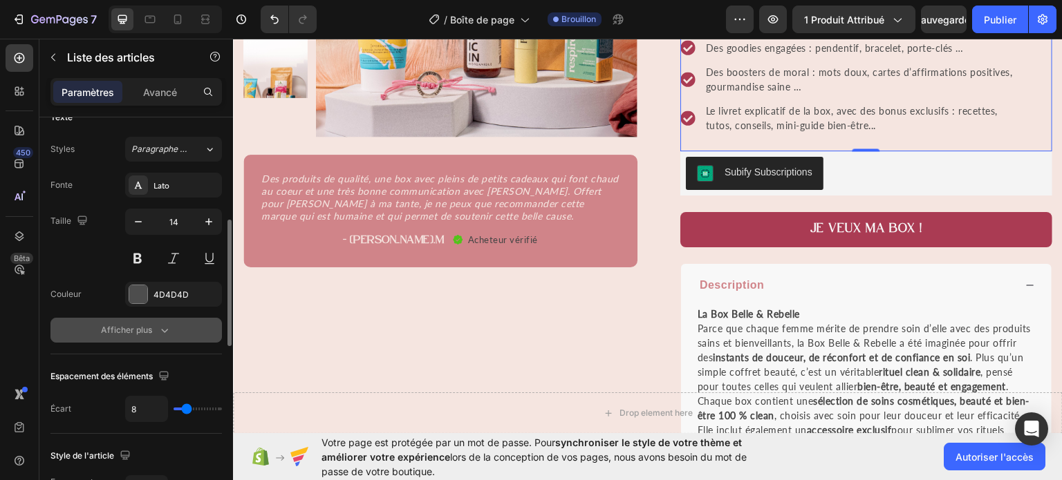
click at [138, 320] on button "Afficher plus" at bounding box center [135, 330] width 171 height 25
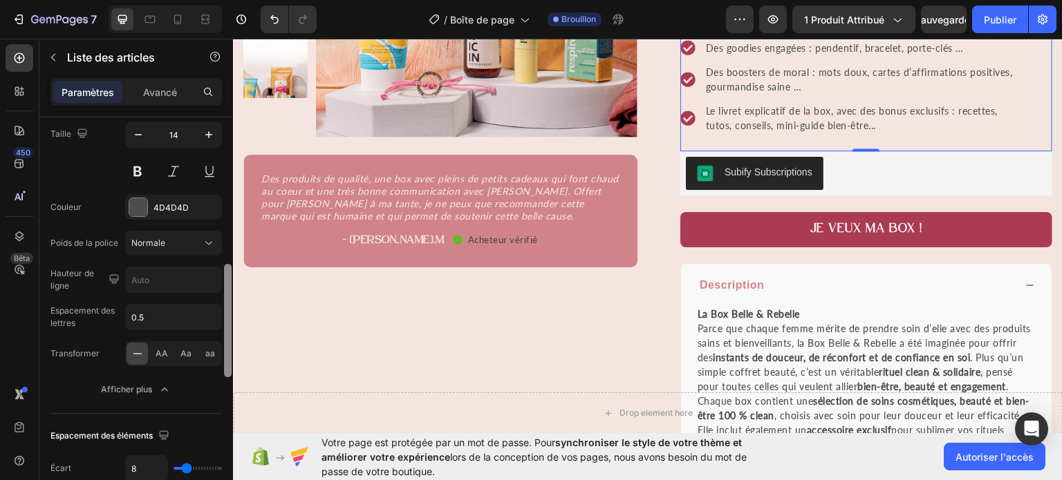
scroll to position [434, 0]
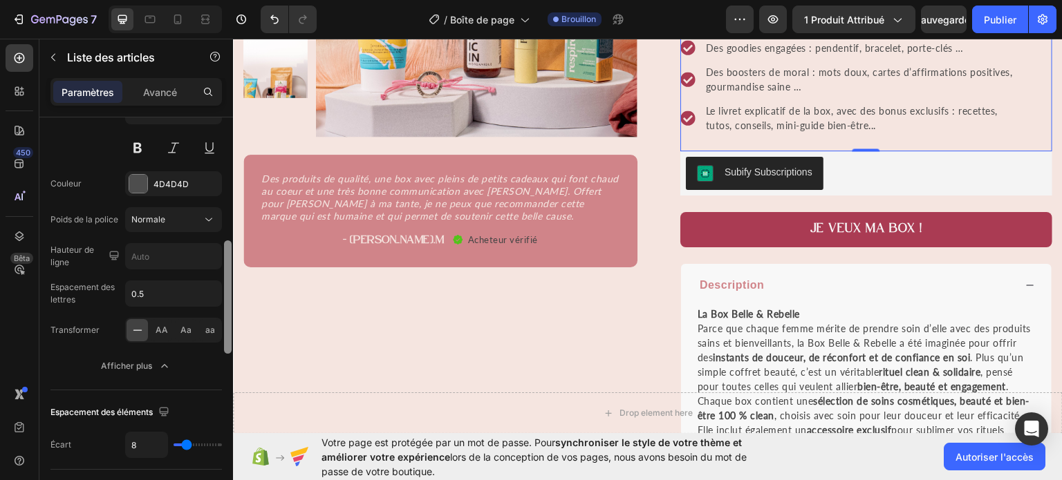
drag, startPoint x: 228, startPoint y: 305, endPoint x: 228, endPoint y: 340, distance: 35.3
click at [228, 340] on div at bounding box center [228, 297] width 8 height 113
click at [169, 363] on icon "button" at bounding box center [165, 366] width 14 height 14
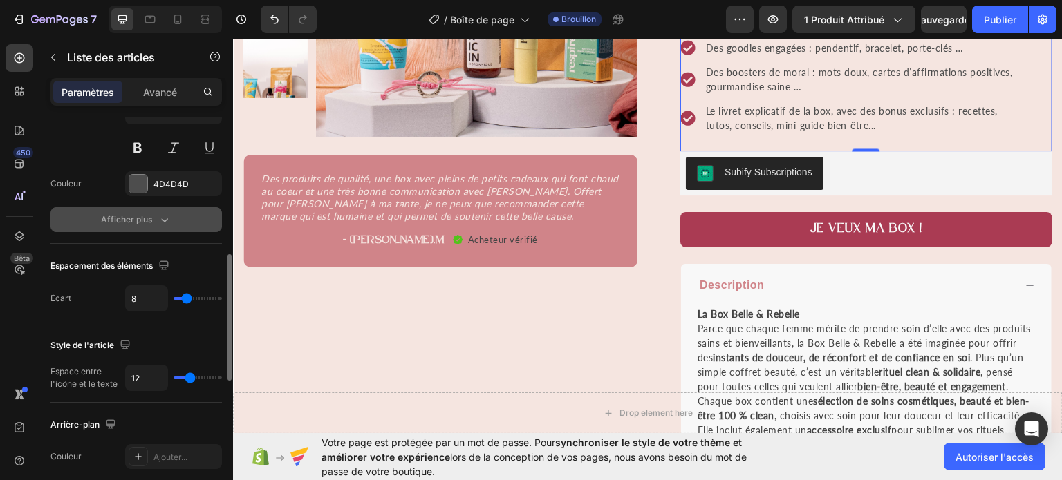
click at [154, 215] on div "Afficher plus" at bounding box center [136, 220] width 71 height 14
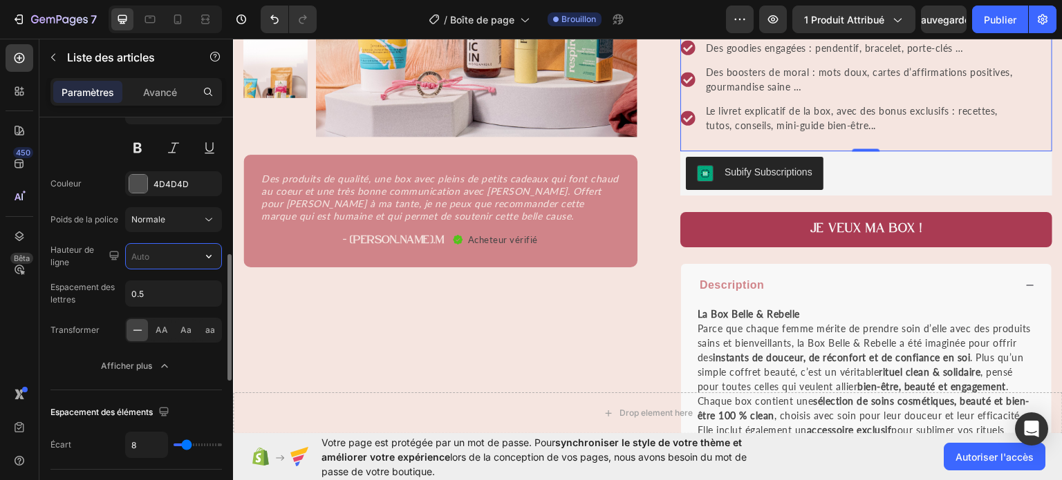
click at [155, 262] on input "text" at bounding box center [173, 256] width 95 height 25
click at [217, 259] on button "button" at bounding box center [208, 256] width 25 height 25
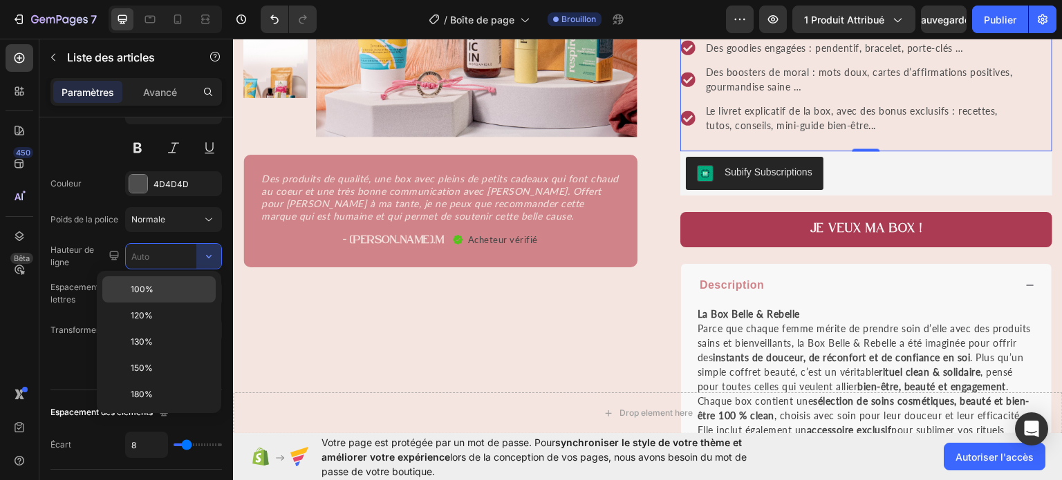
click at [151, 303] on div "100%" at bounding box center [158, 316] width 113 height 26
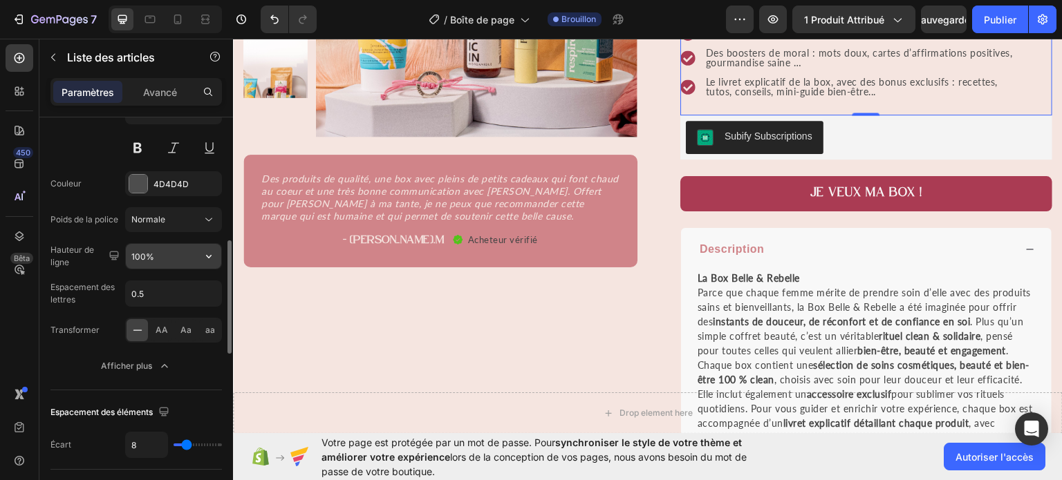
click at [215, 251] on icon "button" at bounding box center [209, 257] width 14 height 14
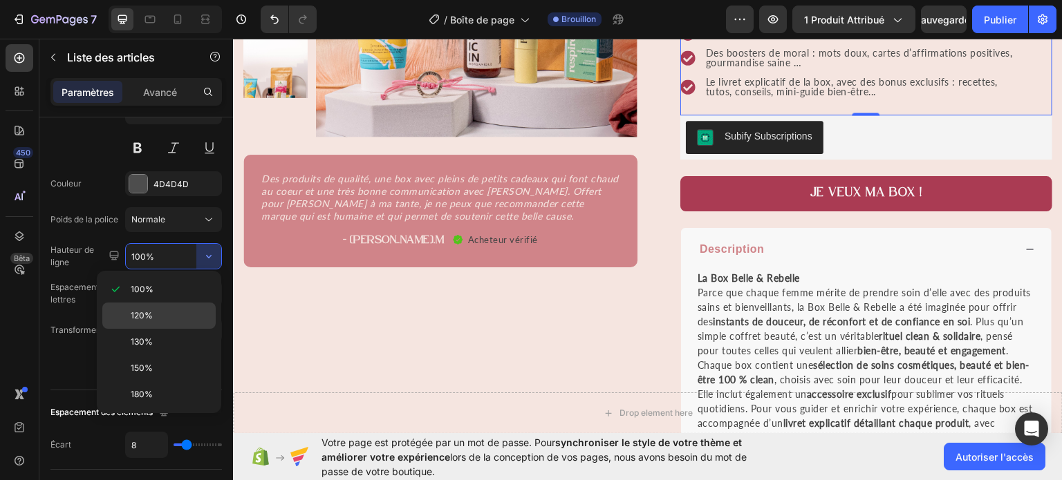
click at [149, 329] on div "120%" at bounding box center [158, 342] width 113 height 26
type input "120%"
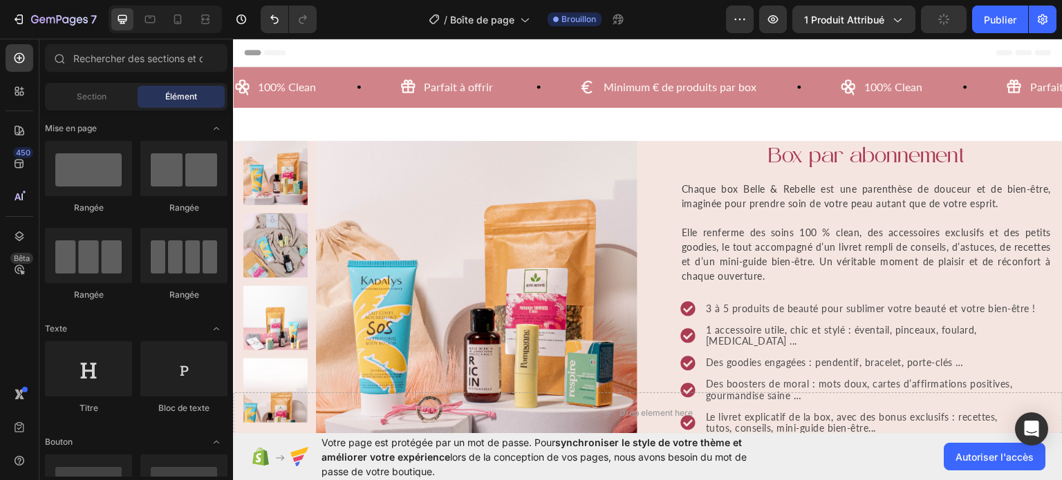
scroll to position [67, 0]
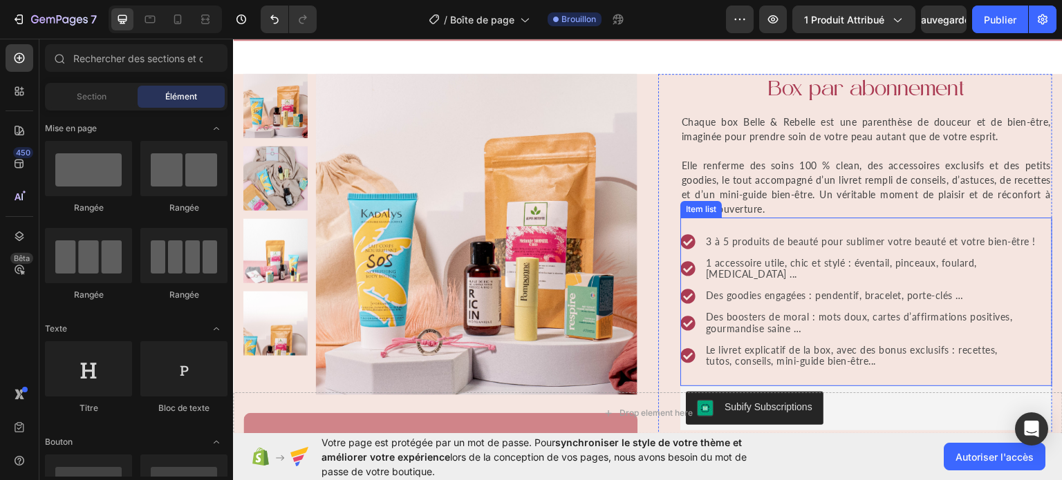
click at [839, 311] on p "Des boosters de moral : mots doux, cartes d’affirmations positives, gourmandise…" at bounding box center [878, 323] width 344 height 24
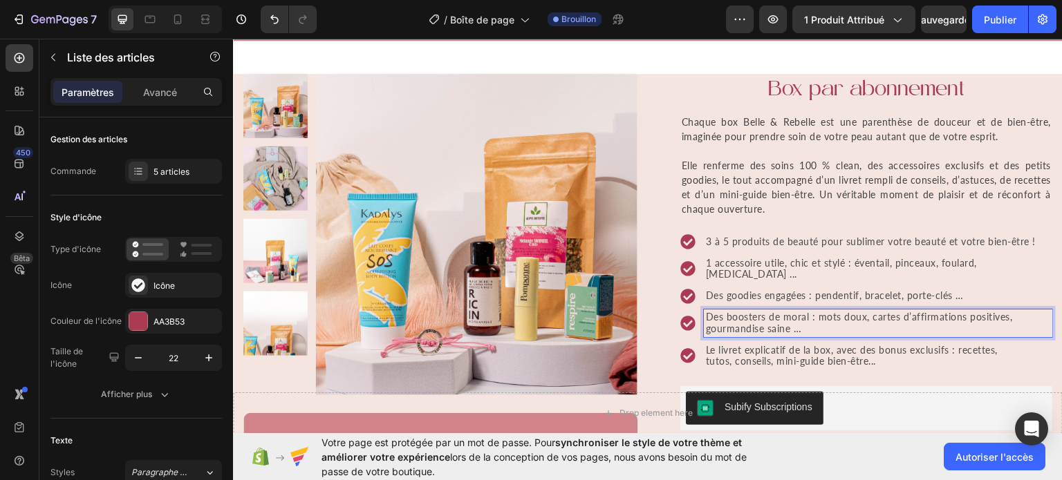
click at [854, 311] on p "Des boosters de moral : mots doux, cartes d’affirmations positives, gourmandise…" at bounding box center [878, 323] width 344 height 24
click at [862, 311] on p "Des boosters de moral : mots doux, cartes d’affirmations positives, gourmandise…" at bounding box center [878, 323] width 344 height 24
click at [857, 311] on p "Des boosters de moral : mots doux, cartes d’affirmations positives, gourmandise…" at bounding box center [878, 323] width 344 height 24
click at [864, 311] on p "Des boosters de moral : mots doux, cartes d’affirmations positives, gourmandise…" at bounding box center [878, 323] width 344 height 24
click at [704, 288] on div "Des goodies engagées : pendentif, bracelet, porte-clés …" at bounding box center [878, 296] width 348 height 16
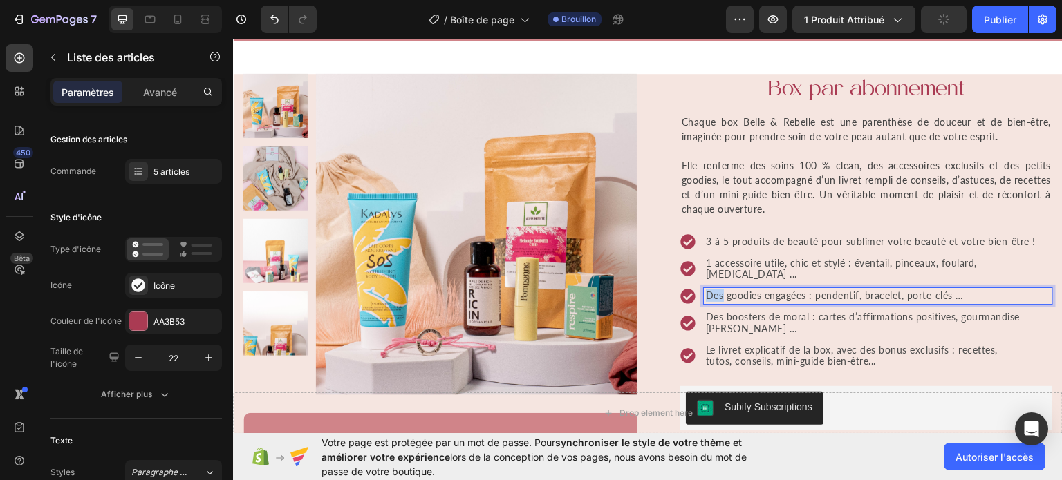
click at [704, 288] on div "Des goodies engagées : pendentif, bracelet, porte-clés …" at bounding box center [878, 296] width 348 height 16
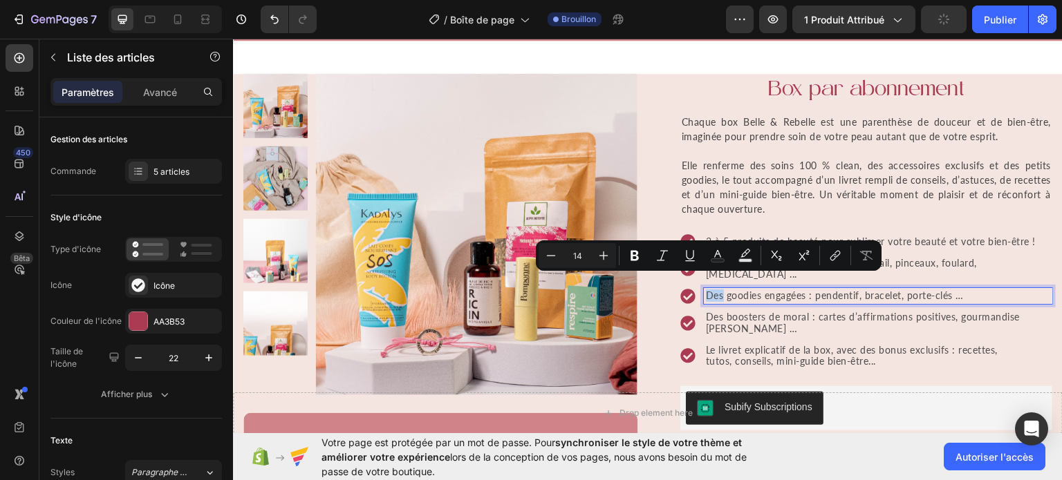
click at [704, 288] on div "Des goodies engagées : pendentif, bracelet, porte-clés …" at bounding box center [878, 296] width 348 height 16
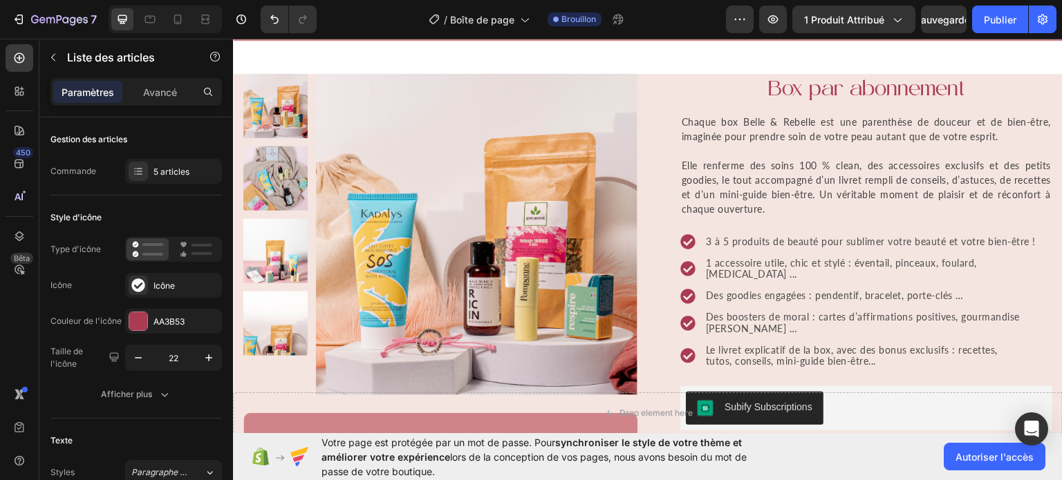
click at [728, 227] on div "3 à 5 produits de beauté pour sublimer votre beauté et votre bien-être ! 1 acce…" at bounding box center [866, 301] width 372 height 169
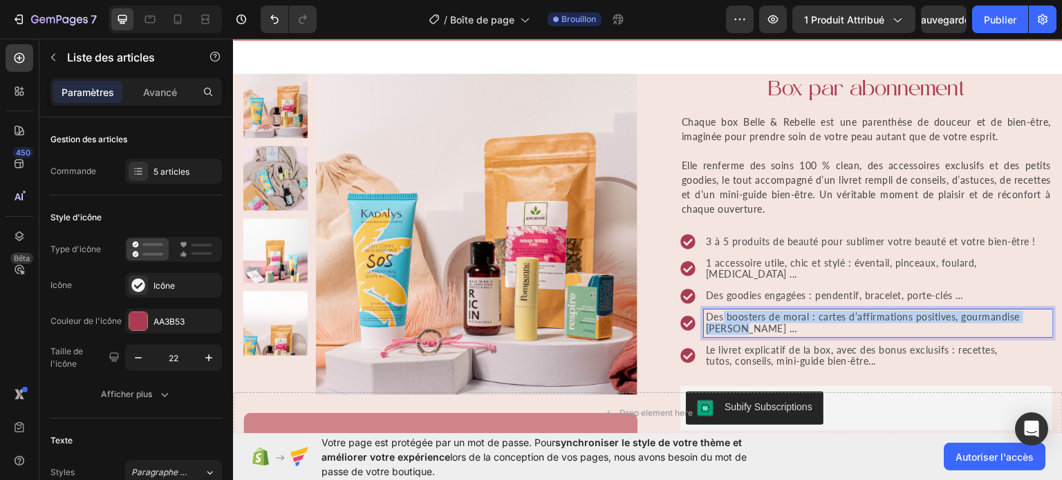
drag, startPoint x: 718, startPoint y: 303, endPoint x: 718, endPoint y: 315, distance: 11.8
click at [718, 315] on p "Des boosters de moral : cartes d’affirmations positives, gourmandise [PERSON_NA…" at bounding box center [878, 323] width 344 height 24
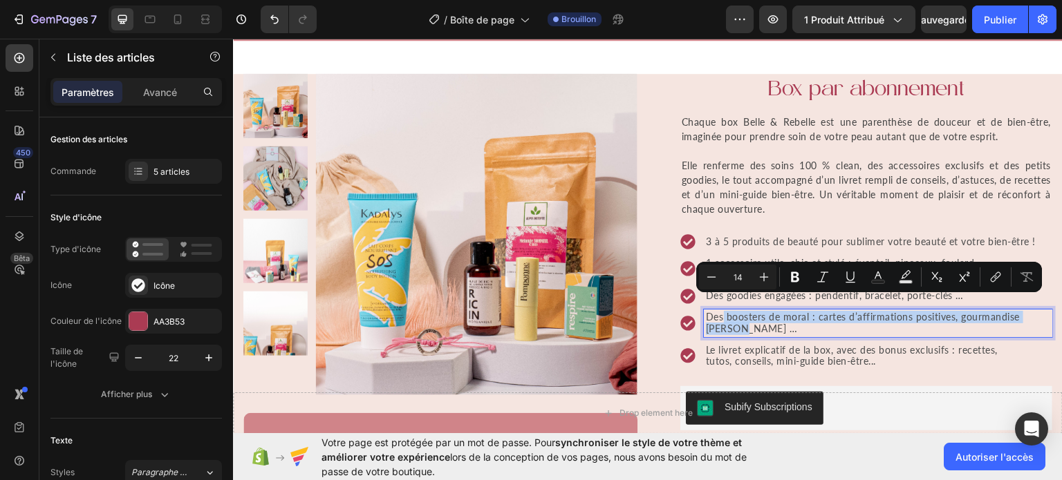
click at [718, 315] on p "Des boosters de moral : cartes d’affirmations positives, gourmandise [PERSON_NA…" at bounding box center [878, 323] width 344 height 24
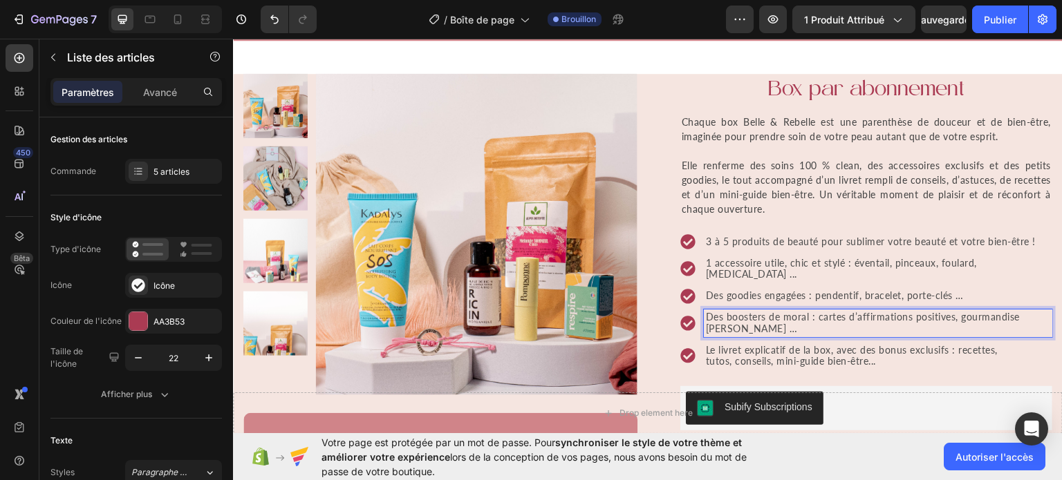
click at [839, 311] on p "Des boosters de moral : cartes d’affirmations positives, gourmandise [PERSON_NA…" at bounding box center [878, 323] width 344 height 24
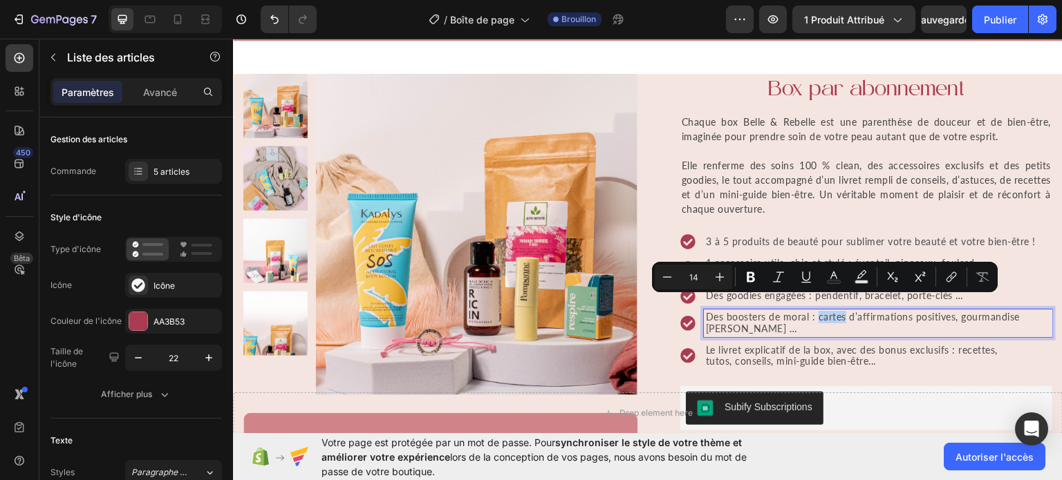
drag, startPoint x: 839, startPoint y: 305, endPoint x: 812, endPoint y: 305, distance: 26.3
click at [812, 311] on p "Des boosters de moral : cartes d’affirmations positives, gourmandise [PERSON_NA…" at bounding box center [878, 323] width 344 height 24
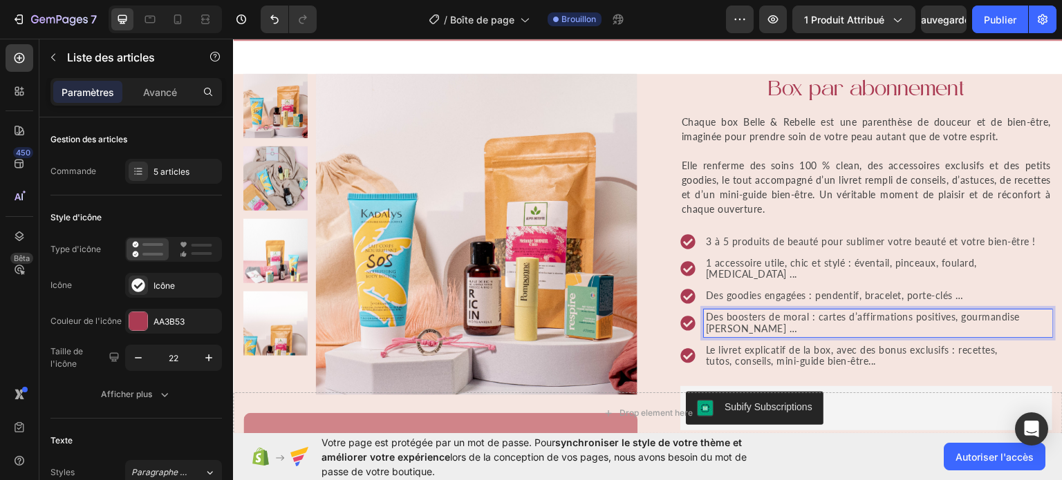
click at [715, 311] on p "Des boosters de moral : cartes d’affirmations positives, gourmandise [PERSON_NA…" at bounding box center [878, 323] width 344 height 24
click at [726, 311] on p "Des boosters de moral : cartes d’affirmations positives, gourmandise [PERSON_NA…" at bounding box center [878, 323] width 344 height 24
click at [812, 311] on p "Des boosters de moral : cartes d’affirmations positives, gourmandise [PERSON_NA…" at bounding box center [878, 323] width 344 height 24
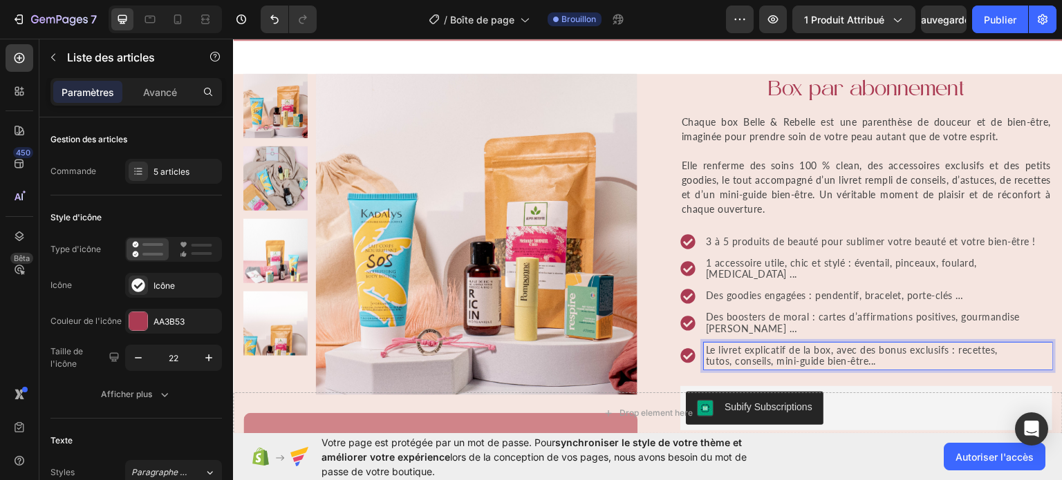
click at [801, 344] on p "Le livret explicatif de la box, avec des bonus exclusifs : recettes, tutos, con…" at bounding box center [878, 356] width 344 height 24
click at [828, 344] on p "Le livret explicatif de la box, avec des bonus exclusifs : recettes, tutos, con…" at bounding box center [878, 356] width 344 height 24
click at [723, 348] on p "Le livret explicatif de la box, avec des bonus exclusifs : recettes, tutos, con…" at bounding box center [878, 356] width 344 height 24
click at [938, 352] on p "Le livret explicatif de la box, avec des bonus exclusifs : recettes, tutos, con…" at bounding box center [878, 356] width 344 height 24
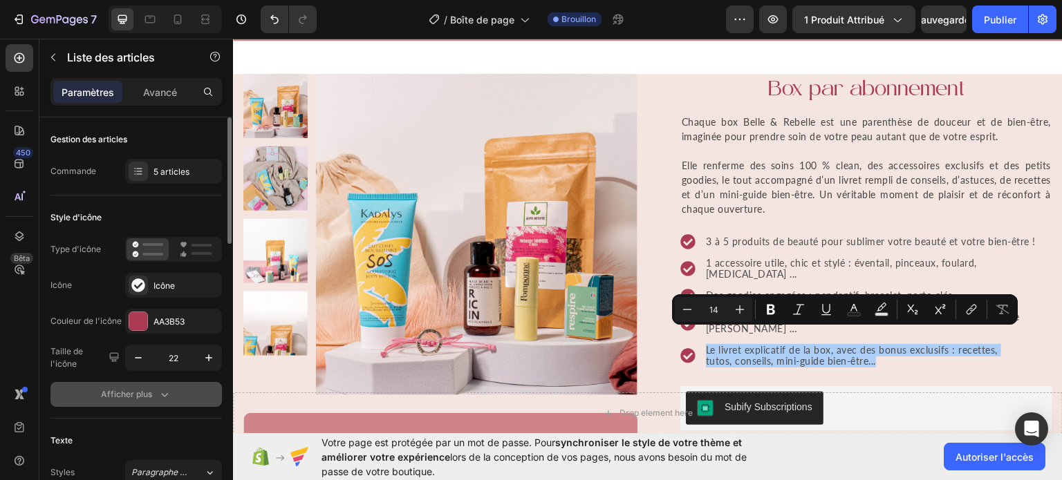
click at [169, 388] on icon "button" at bounding box center [165, 395] width 14 height 14
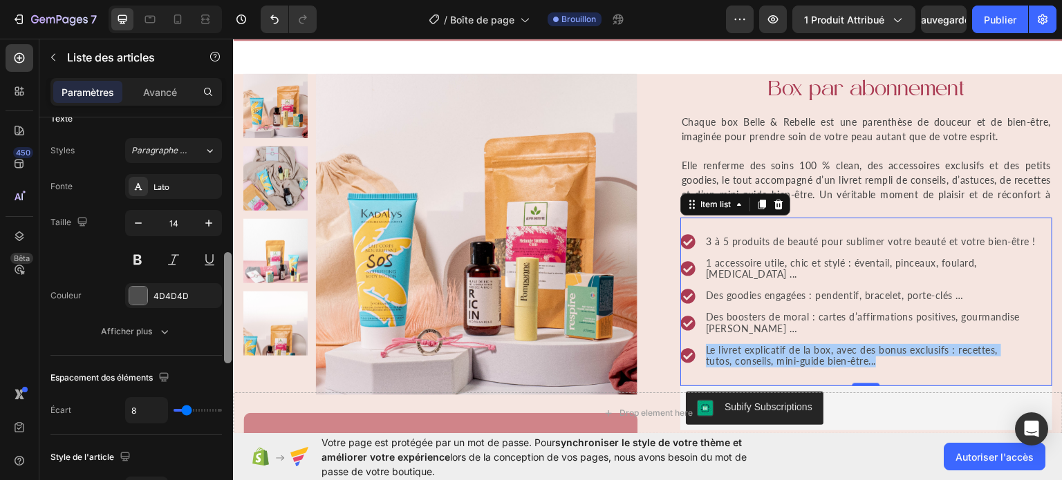
drag, startPoint x: 225, startPoint y: 220, endPoint x: 227, endPoint y: 377, distance: 157.0
click at [227, 377] on div at bounding box center [228, 316] width 10 height 402
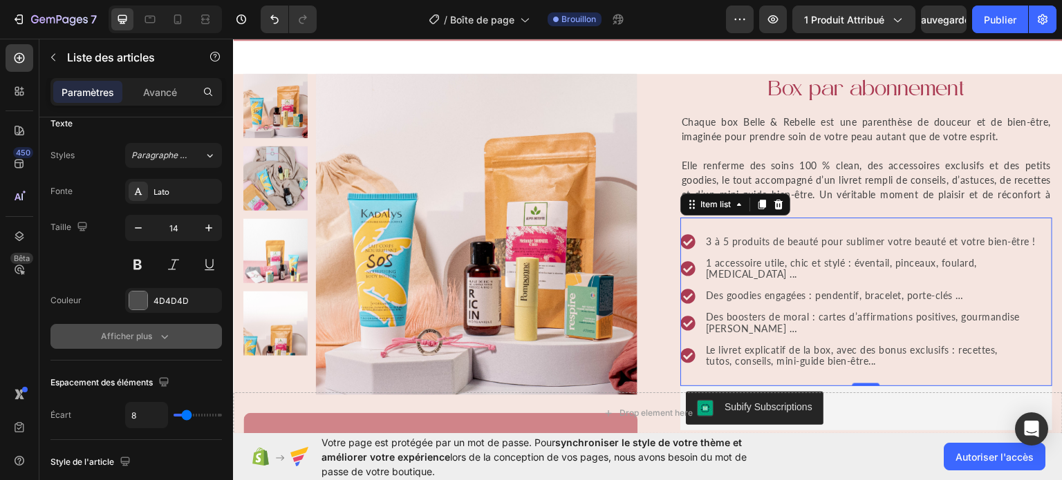
click at [160, 339] on icon "button" at bounding box center [165, 337] width 14 height 14
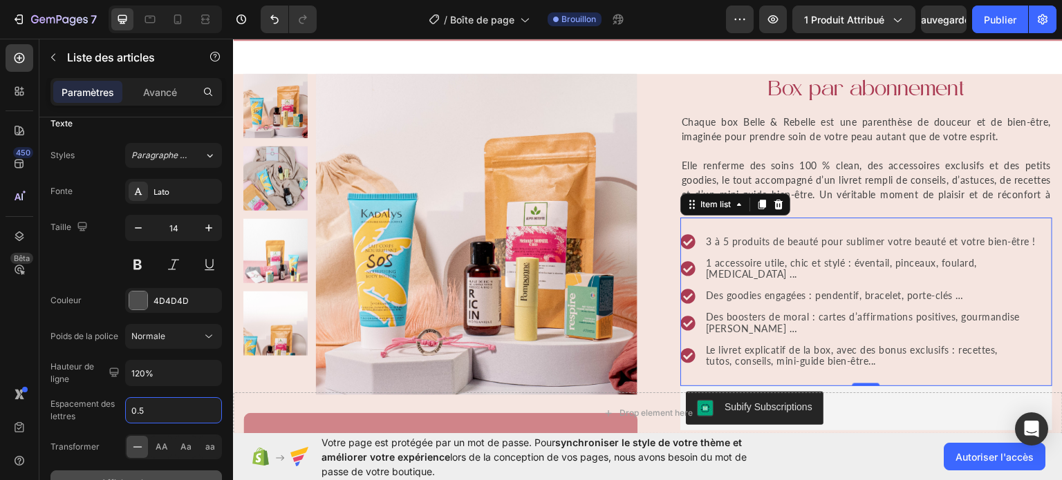
click at [156, 407] on input "0.5" at bounding box center [173, 410] width 95 height 25
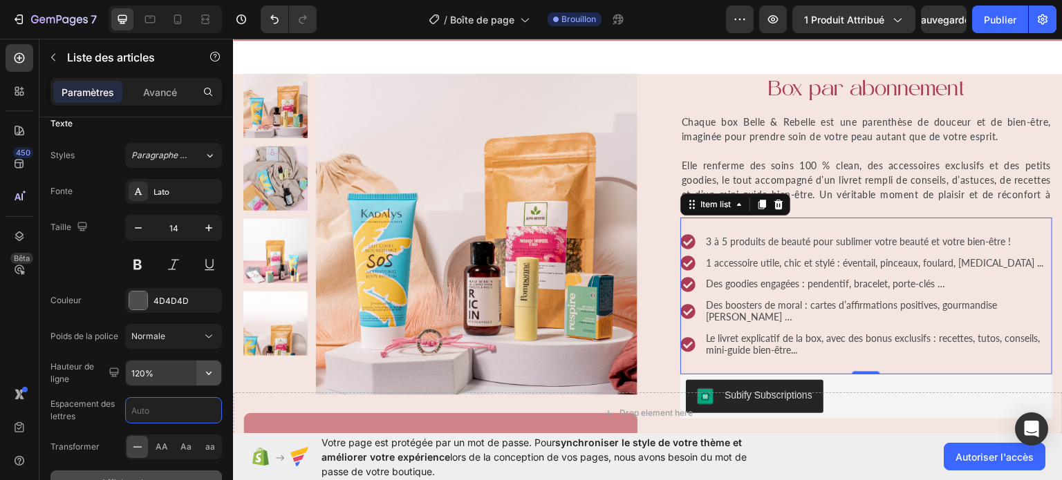
click at [205, 373] on icon "button" at bounding box center [209, 373] width 14 height 14
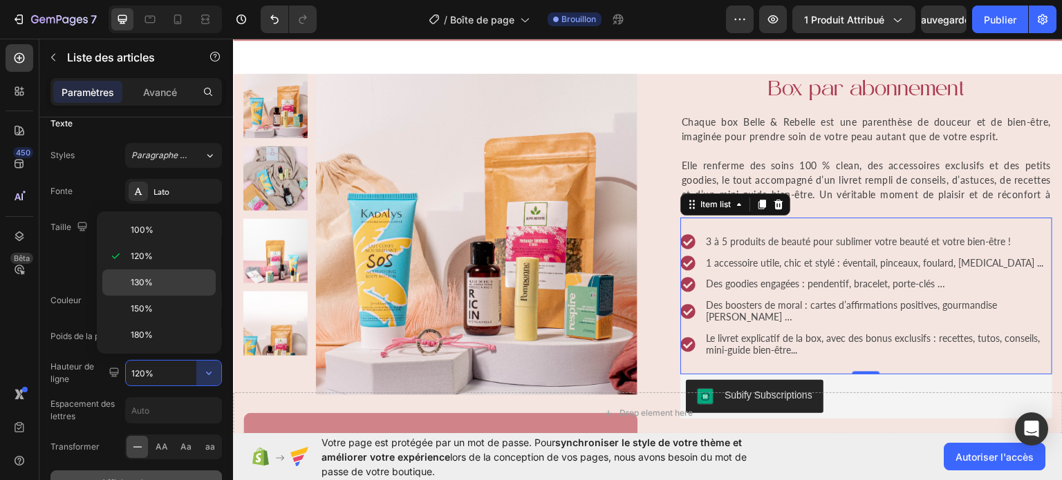
click at [153, 277] on p "130%" at bounding box center [170, 283] width 79 height 12
type input "130%"
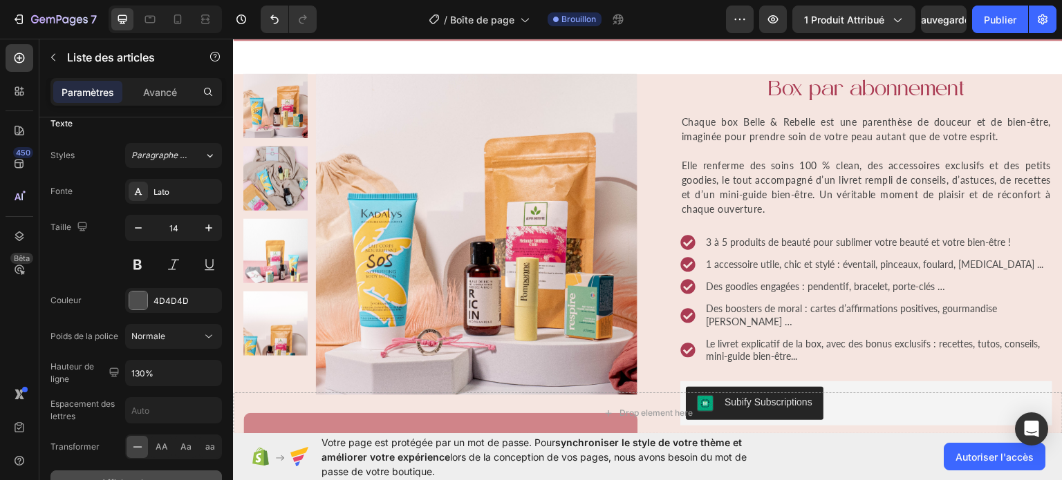
click at [808, 223] on div "3 à 5 produits de beauté pour sublimer votre beauté et votre bien-être ! 1 acce…" at bounding box center [866, 299] width 372 height 164
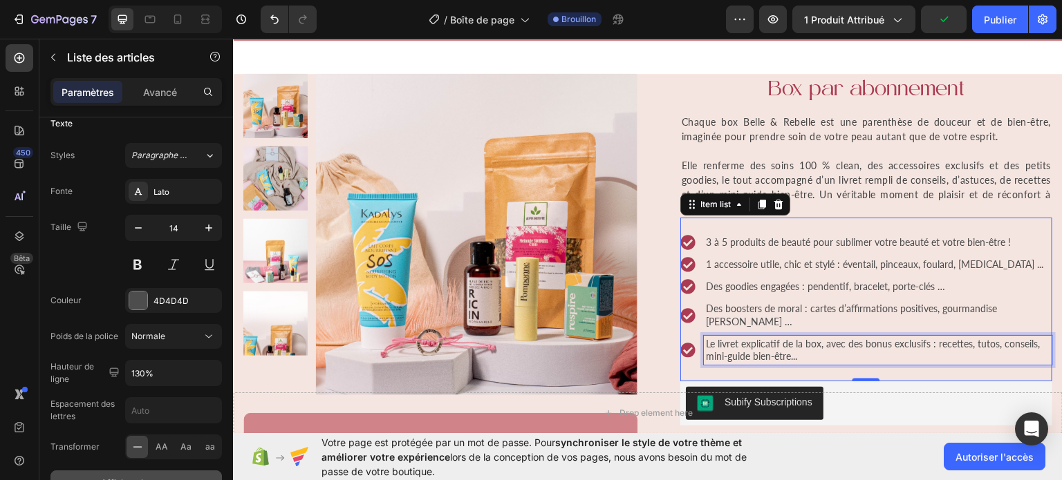
click at [937, 337] on p "Le livret explicatif de la box, avec des bonus exclusifs : recettes, tutos, con…" at bounding box center [878, 349] width 344 height 25
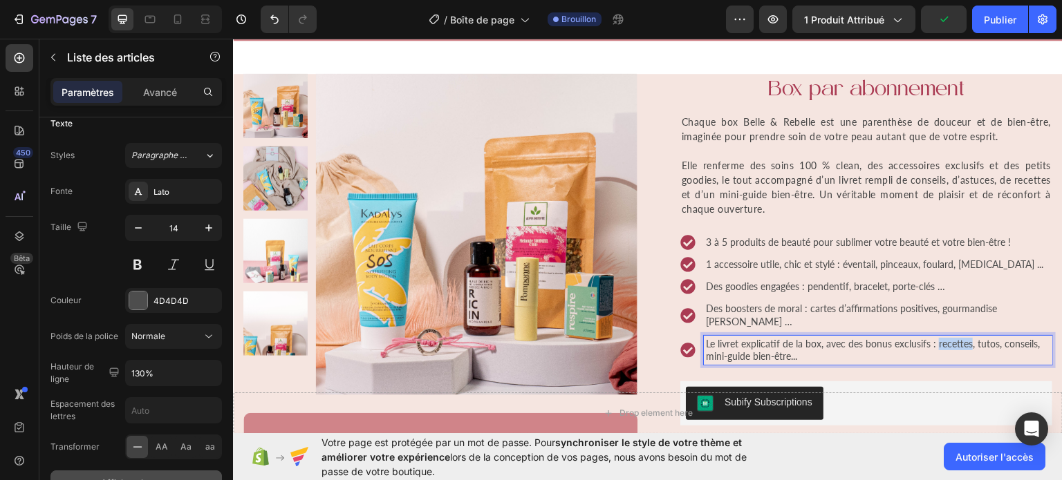
click at [937, 337] on p "Le livret explicatif de la box, avec des bonus exclusifs : recettes, tutos, con…" at bounding box center [878, 349] width 344 height 25
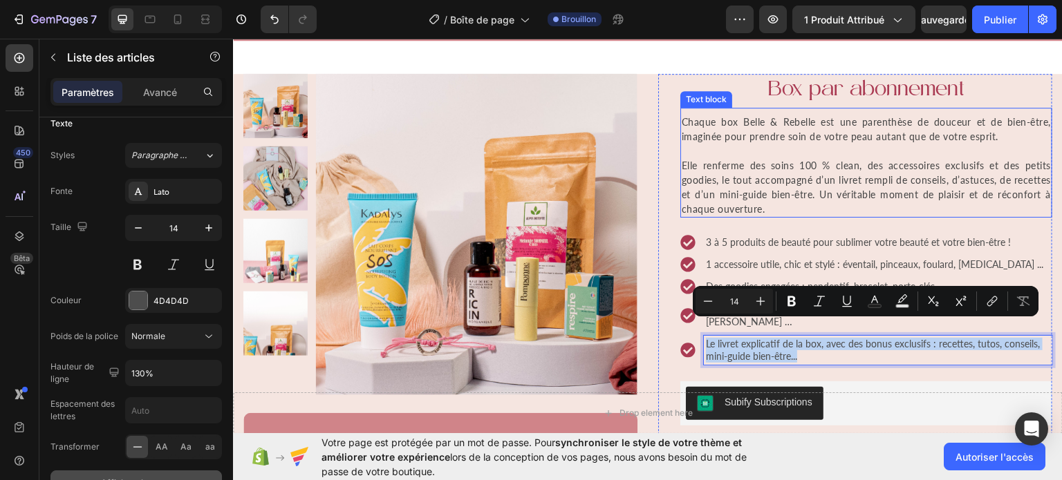
click at [801, 163] on span "Elle renferme des soins 100 % clean, des accessoires exclusifs et des petits go…" at bounding box center [866, 186] width 369 height 55
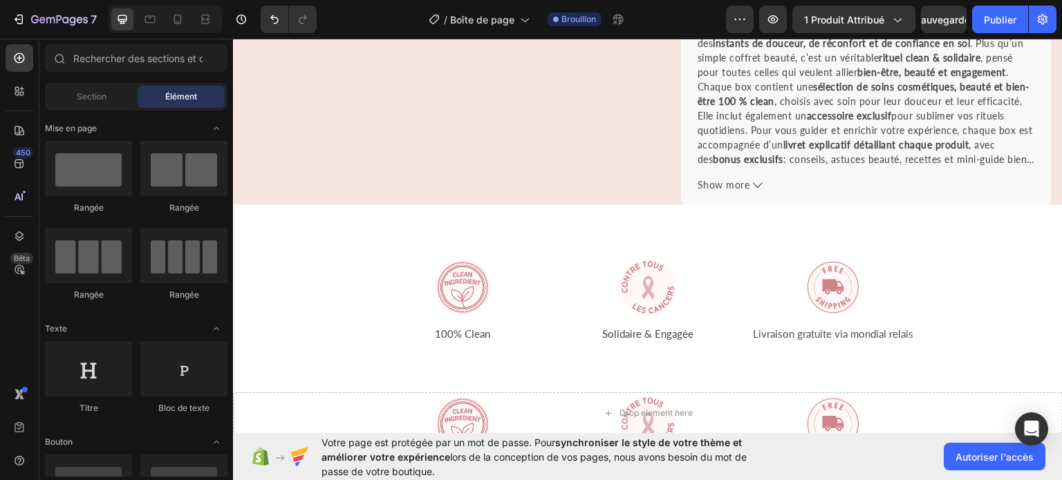
scroll to position [714, 0]
